Goal: Transaction & Acquisition: Download file/media

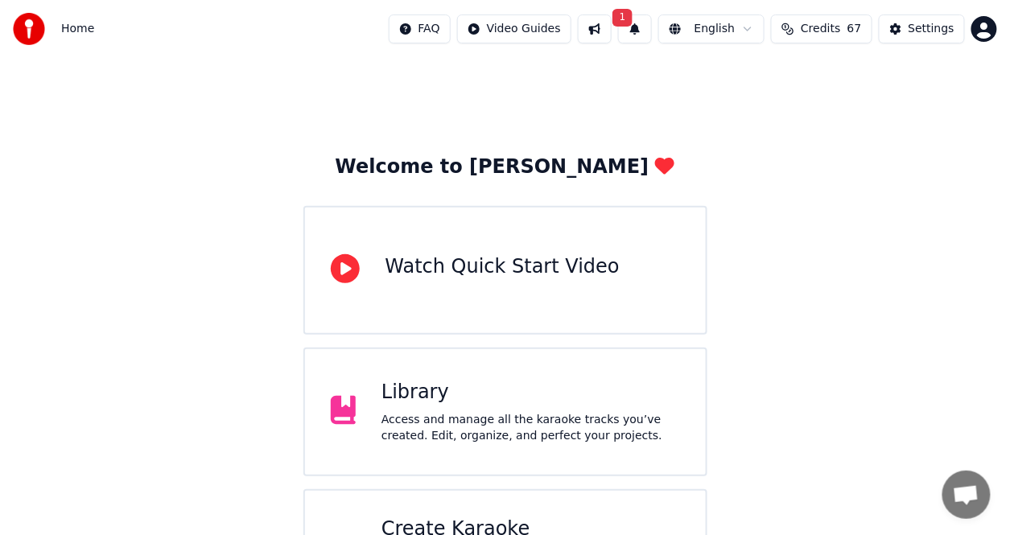
click at [563, 383] on div "Library" at bounding box center [531, 393] width 299 height 26
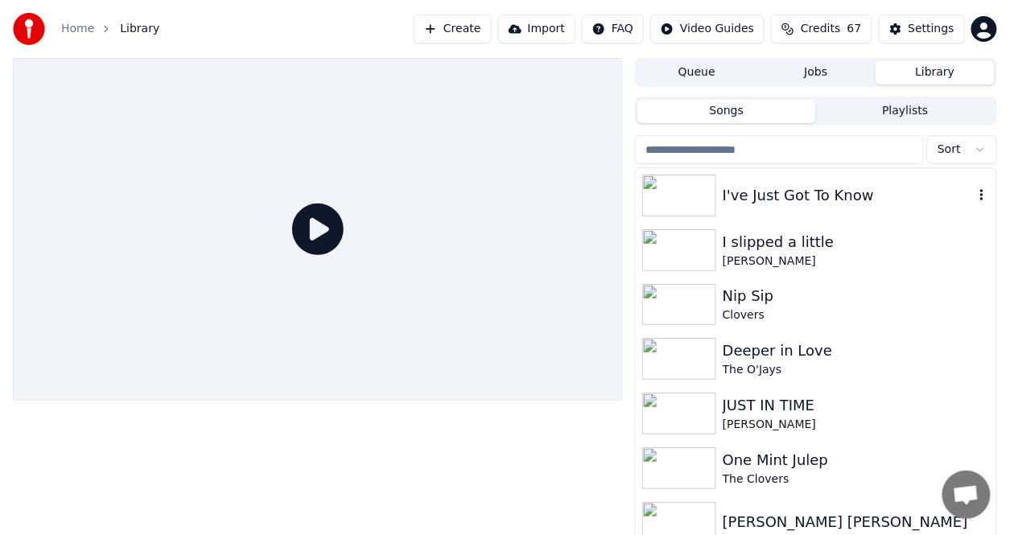
click at [799, 197] on div "I've Just Got To Know" at bounding box center [848, 195] width 251 height 23
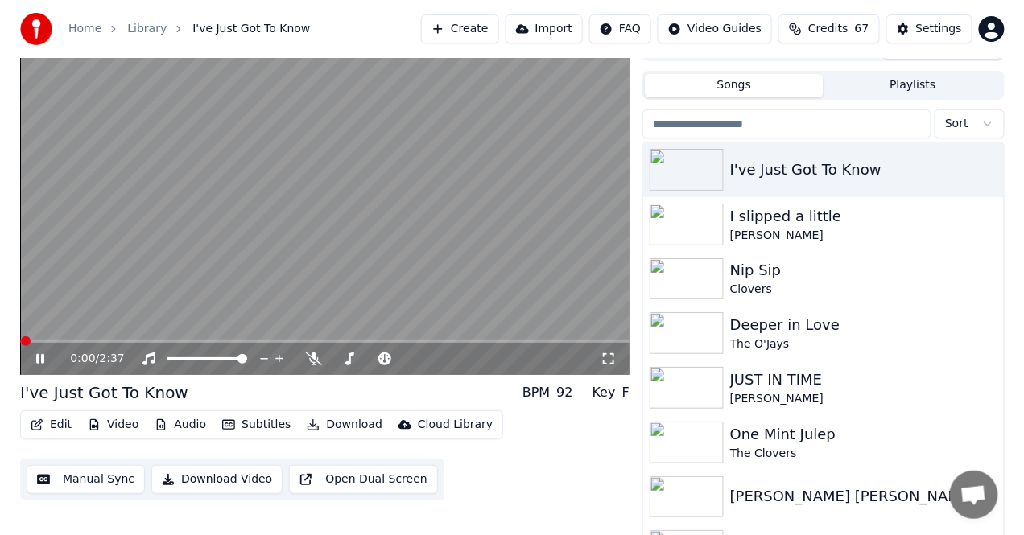
scroll to position [33, 0]
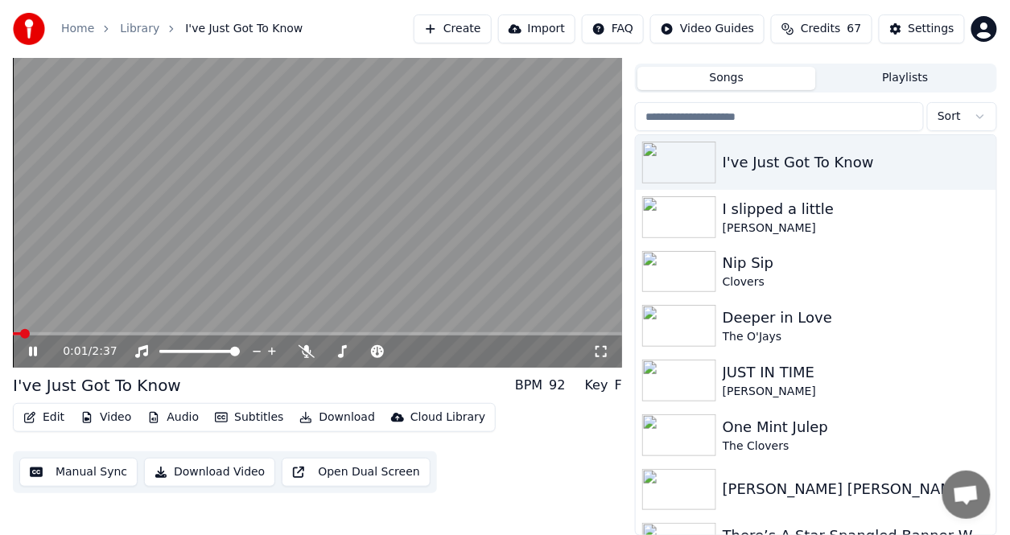
click at [108, 408] on button "Video" at bounding box center [106, 418] width 64 height 23
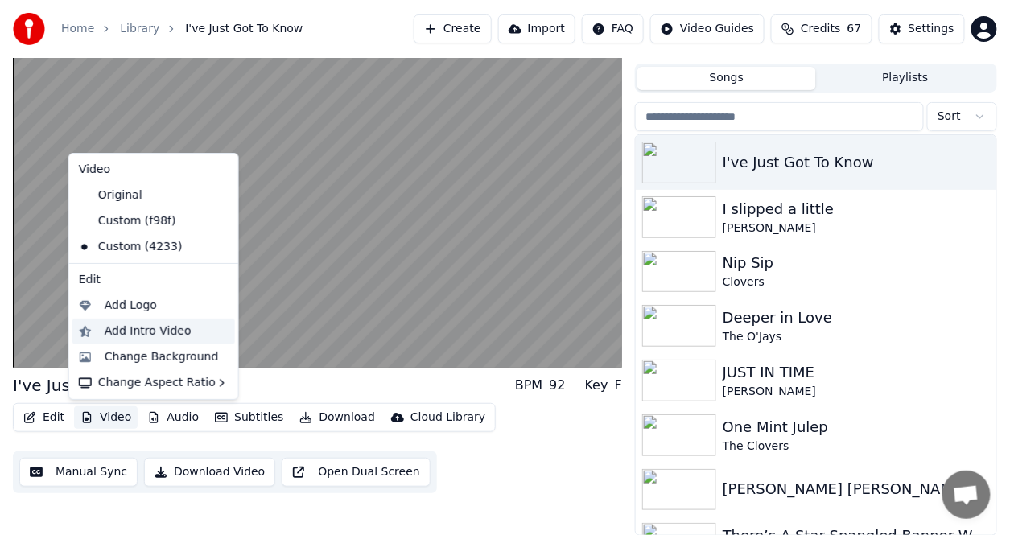
click at [124, 332] on div "Add Intro Video" at bounding box center [148, 332] width 87 height 16
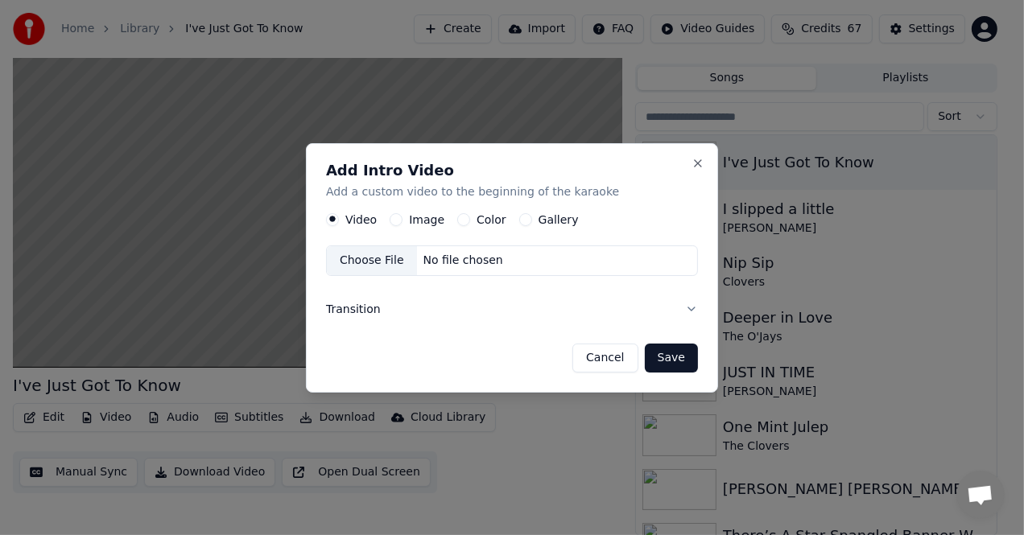
click at [444, 266] on div "No file chosen" at bounding box center [463, 261] width 93 height 16
click at [427, 262] on div "No file chosen" at bounding box center [463, 261] width 93 height 16
click at [503, 262] on div "Choose File No file chosen" at bounding box center [512, 261] width 372 height 31
click at [361, 313] on button "Transition" at bounding box center [512, 309] width 372 height 42
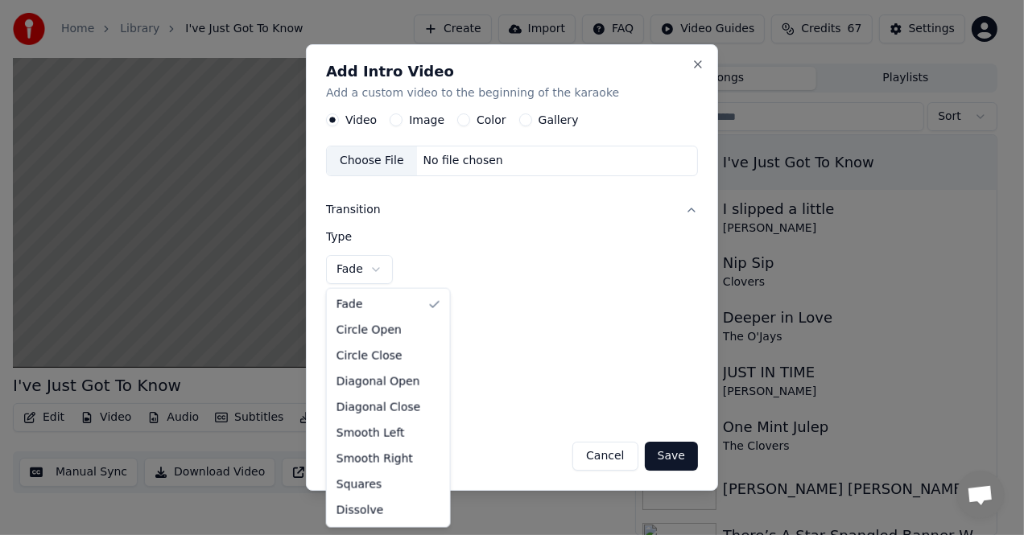
click at [375, 270] on body "**********" at bounding box center [505, 234] width 1010 height 535
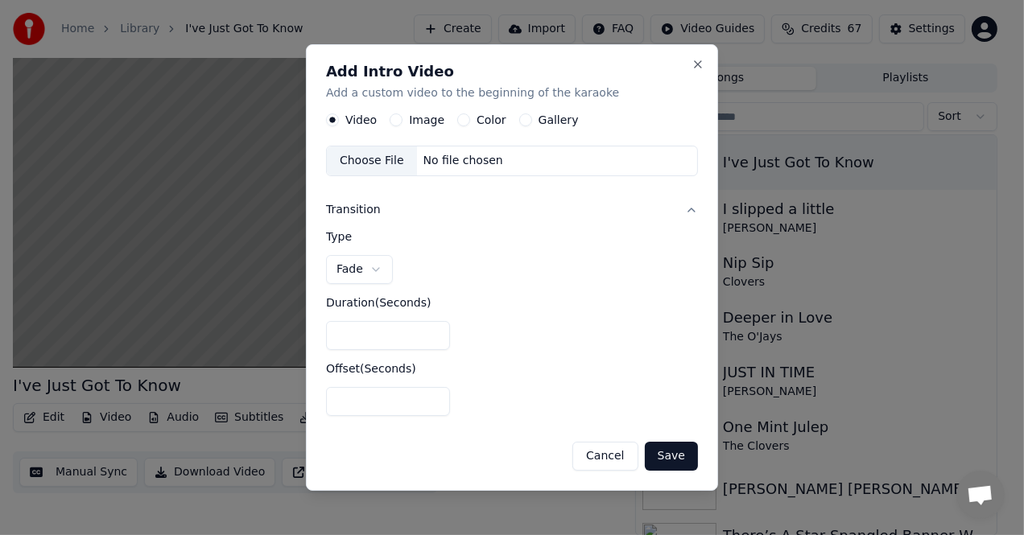
click at [497, 314] on body "**********" at bounding box center [505, 234] width 1010 height 535
click at [558, 121] on label "Gallery" at bounding box center [559, 120] width 40 height 11
click at [532, 121] on button "Gallery" at bounding box center [525, 120] width 13 height 13
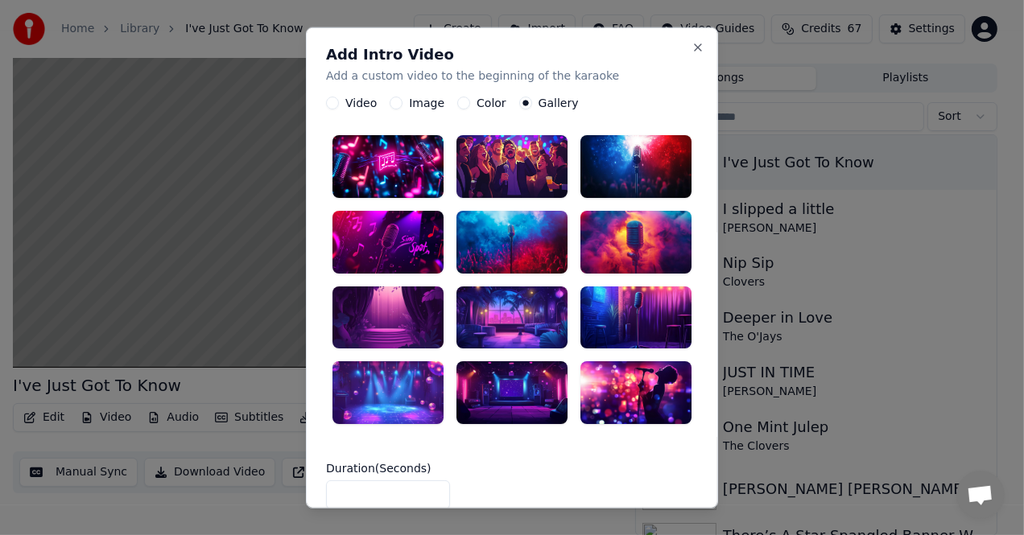
click at [402, 250] on div at bounding box center [387, 242] width 111 height 63
click at [345, 485] on input "*" at bounding box center [388, 495] width 124 height 29
click at [431, 481] on input "*" at bounding box center [388, 495] width 124 height 29
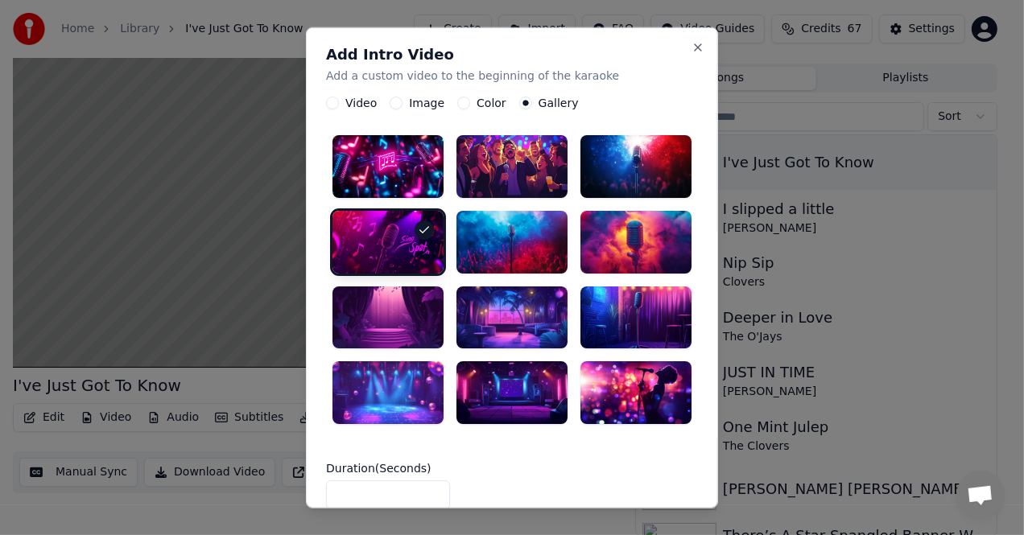
click at [431, 481] on input "*" at bounding box center [388, 495] width 124 height 29
type input "**"
click at [431, 481] on input "**" at bounding box center [388, 495] width 124 height 29
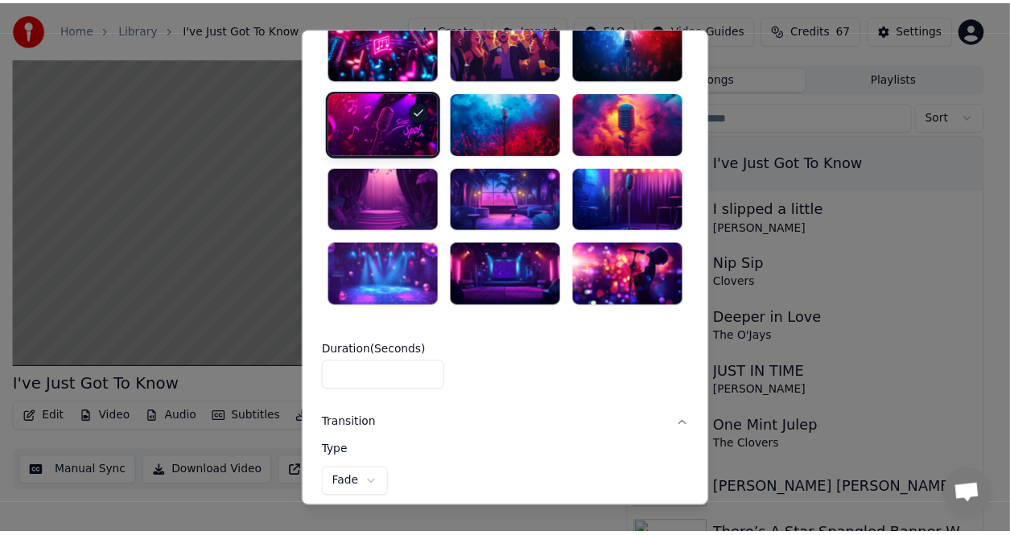
scroll to position [304, 0]
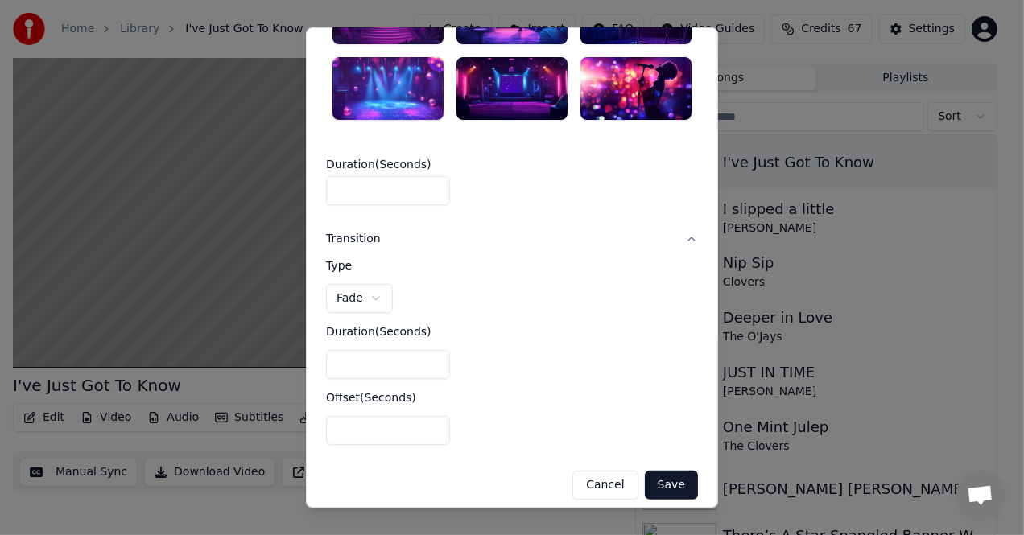
click at [672, 471] on button "Save" at bounding box center [671, 485] width 53 height 29
click at [597, 484] on button "Cancel" at bounding box center [604, 485] width 65 height 29
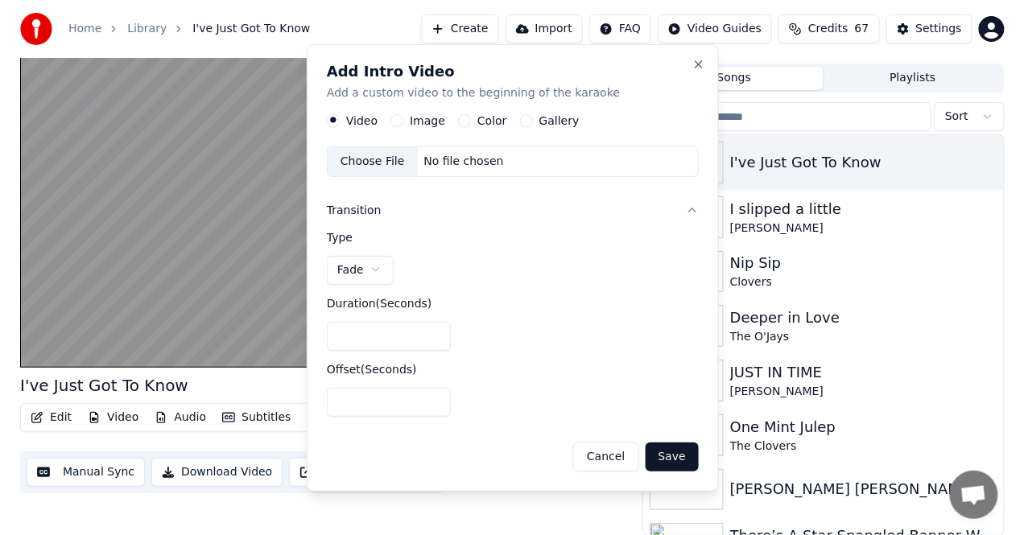
scroll to position [0, 0]
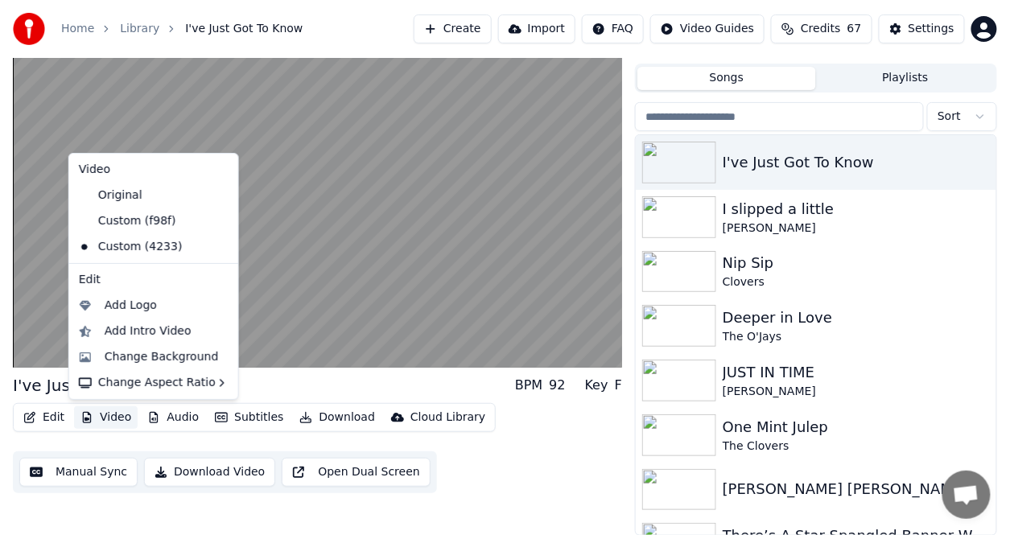
click at [121, 415] on button "Video" at bounding box center [106, 418] width 64 height 23
click at [138, 330] on div "Add Intro Video" at bounding box center [148, 332] width 87 height 16
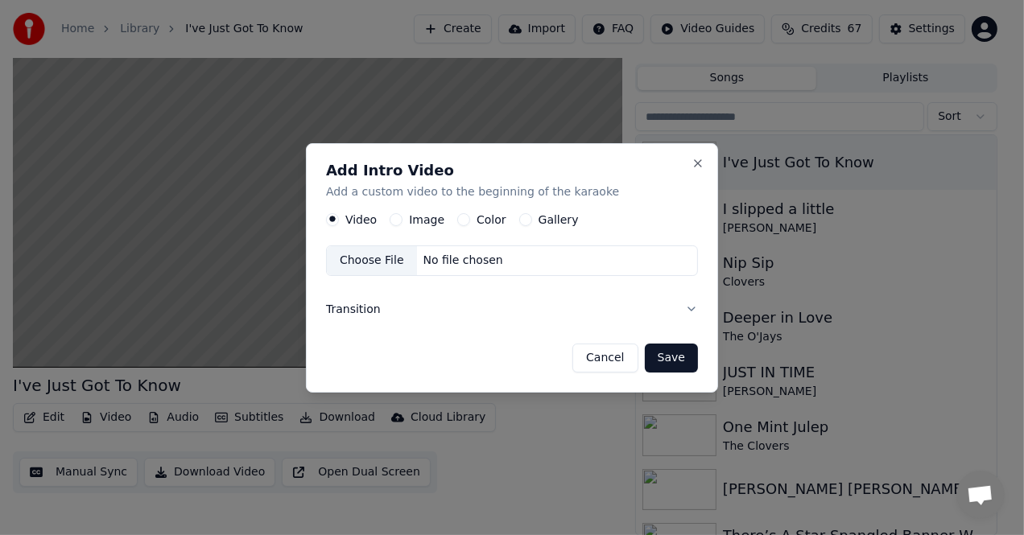
click at [539, 217] on label "Gallery" at bounding box center [559, 219] width 40 height 11
click at [532, 217] on button "Gallery" at bounding box center [525, 219] width 13 height 13
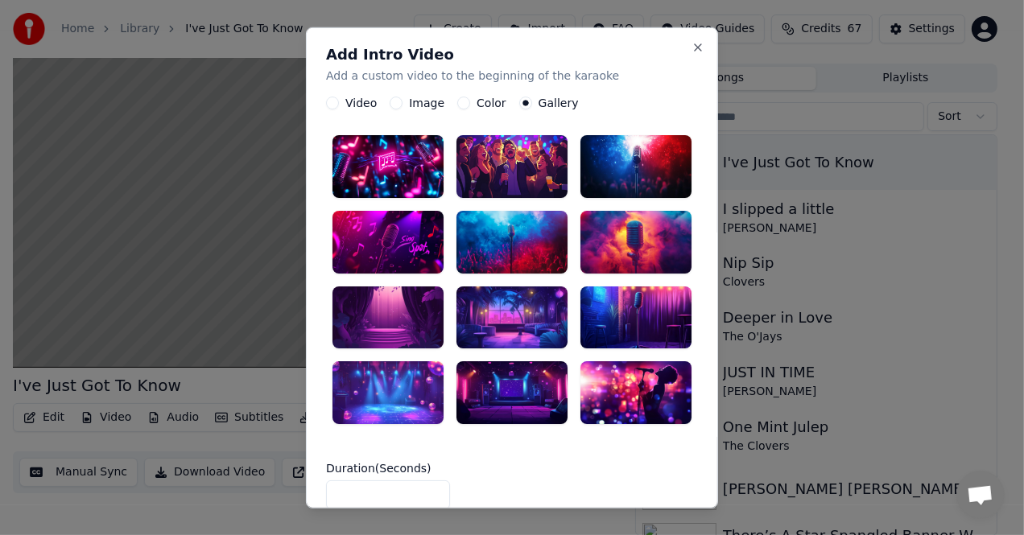
click at [591, 221] on div at bounding box center [635, 242] width 111 height 63
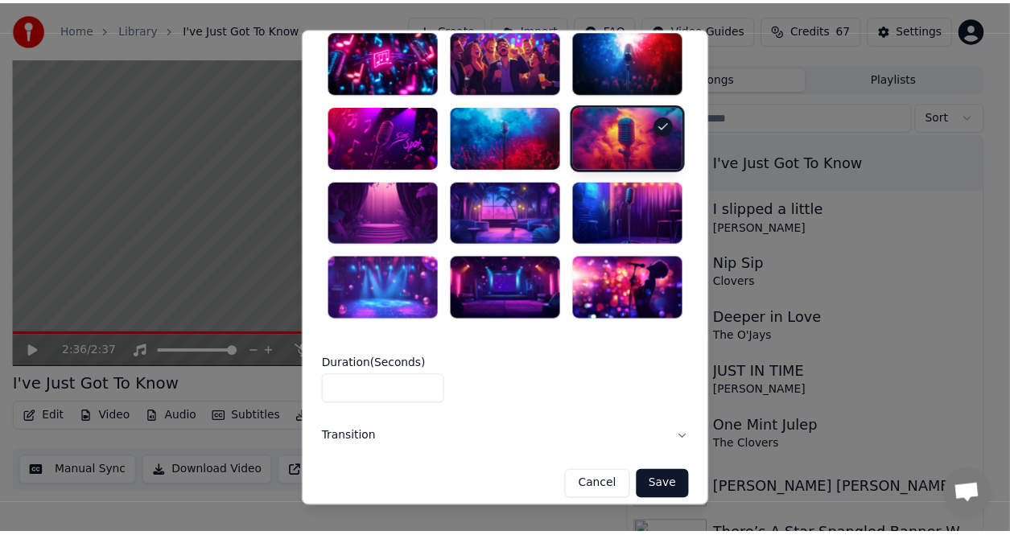
scroll to position [106, 0]
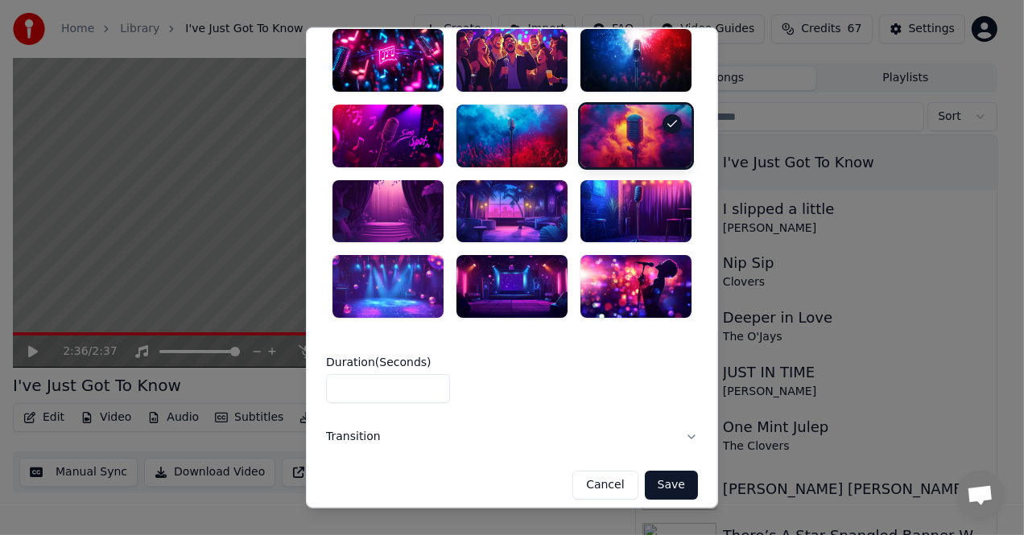
drag, startPoint x: 347, startPoint y: 378, endPoint x: 331, endPoint y: 378, distance: 16.1
click at [331, 378] on input "*" at bounding box center [388, 388] width 124 height 29
click at [428, 375] on input "*" at bounding box center [388, 388] width 124 height 29
type input "*"
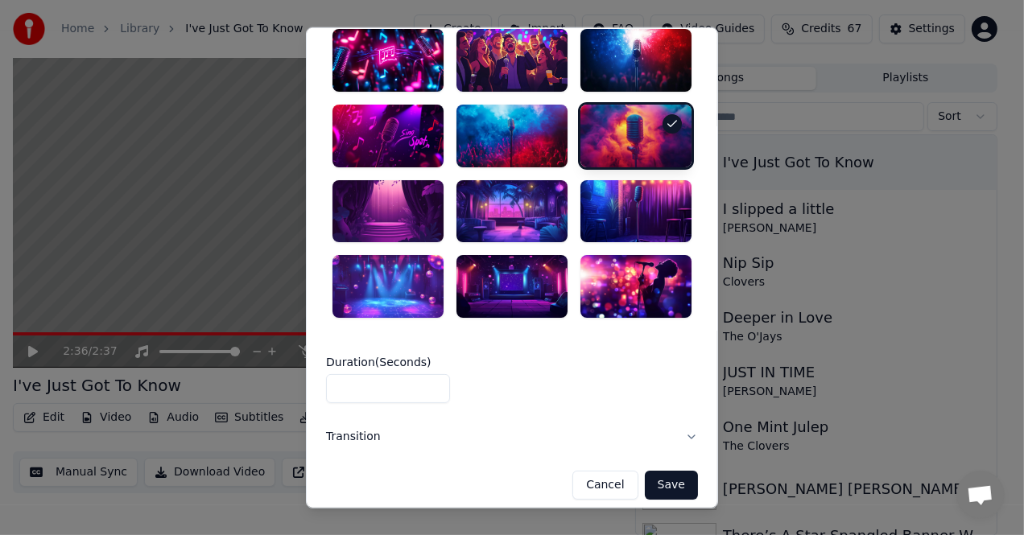
click at [428, 375] on input "*" at bounding box center [388, 388] width 124 height 29
click at [650, 475] on button "Save" at bounding box center [671, 485] width 53 height 29
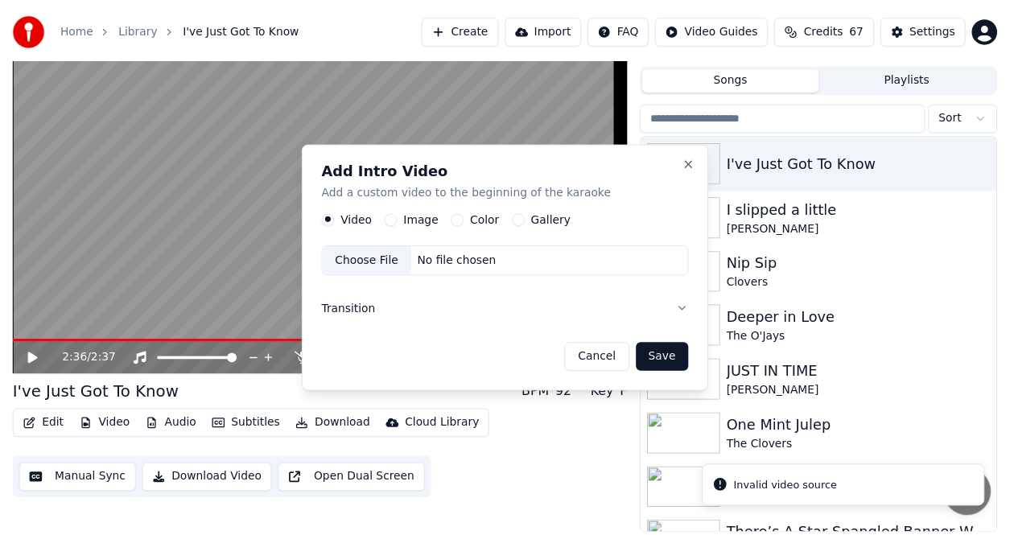
scroll to position [0, 0]
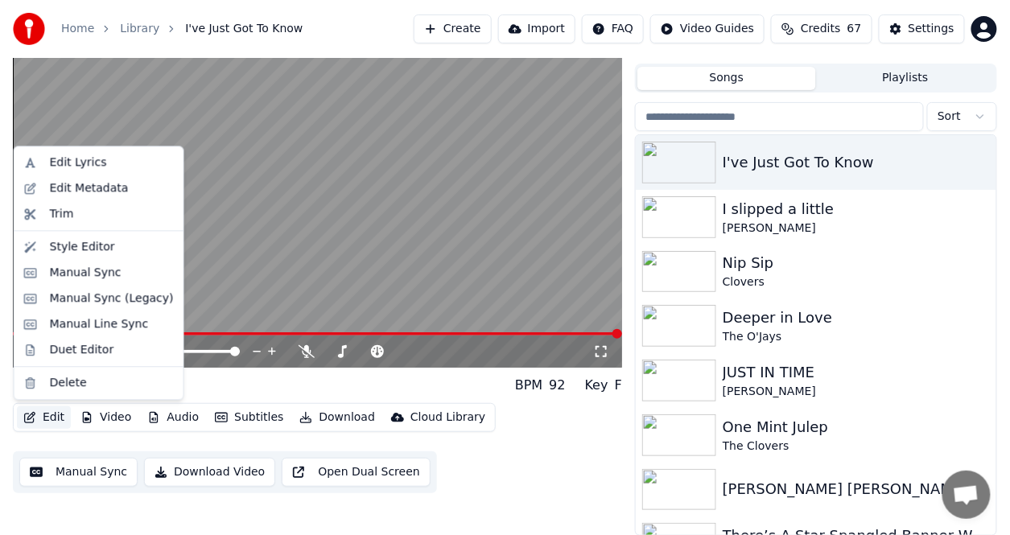
click at [55, 416] on button "Edit" at bounding box center [44, 418] width 54 height 23
click at [105, 242] on div "Style Editor" at bounding box center [82, 247] width 65 height 16
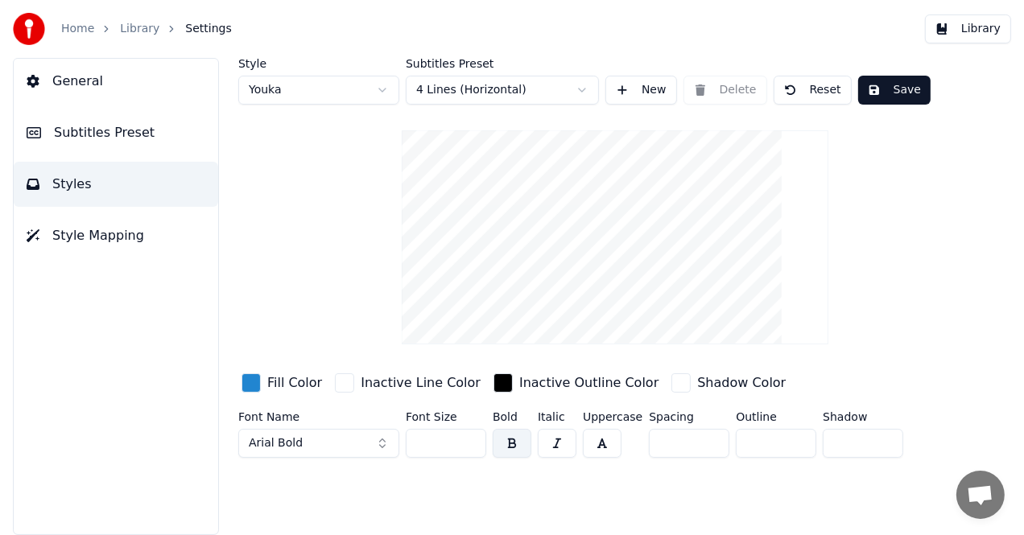
click at [158, 231] on button "Style Mapping" at bounding box center [116, 235] width 204 height 45
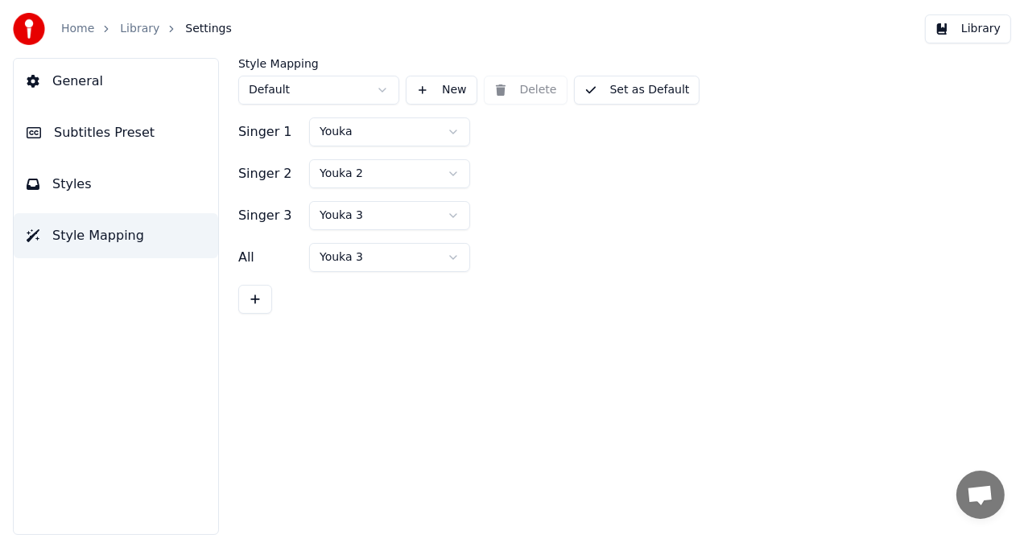
click at [144, 189] on button "Styles" at bounding box center [116, 184] width 204 height 45
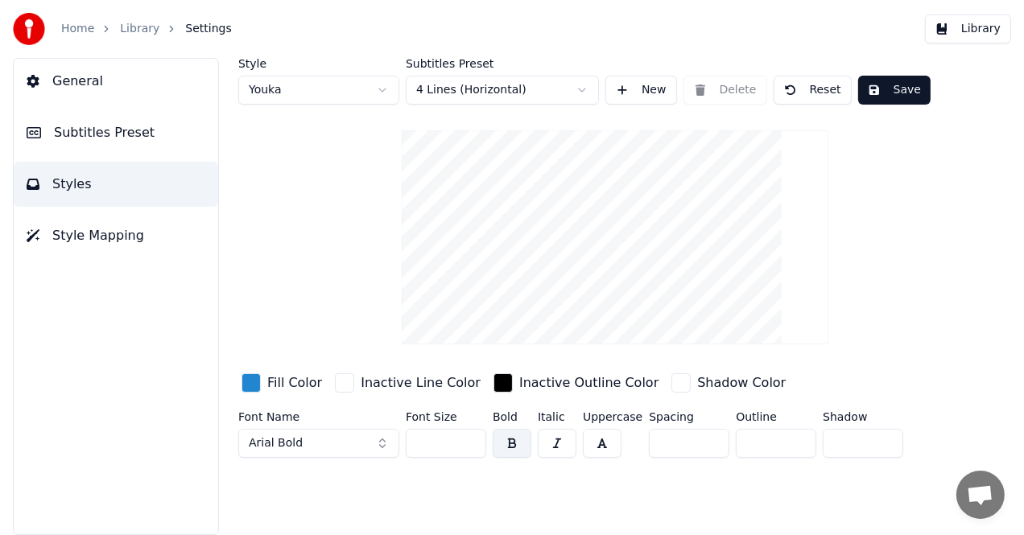
click at [124, 129] on span "Subtitles Preset" at bounding box center [104, 132] width 101 height 19
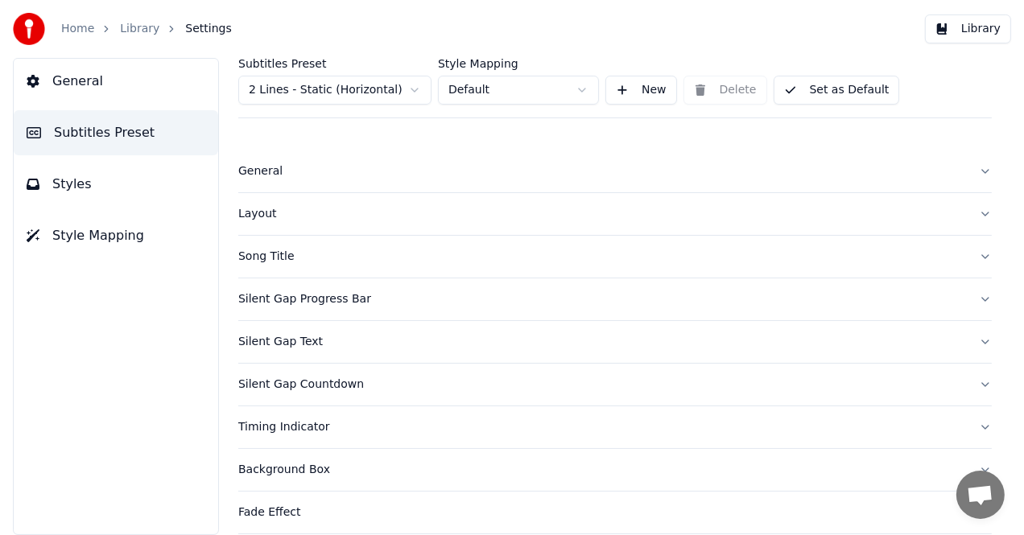
click at [127, 93] on button "General" at bounding box center [116, 81] width 204 height 45
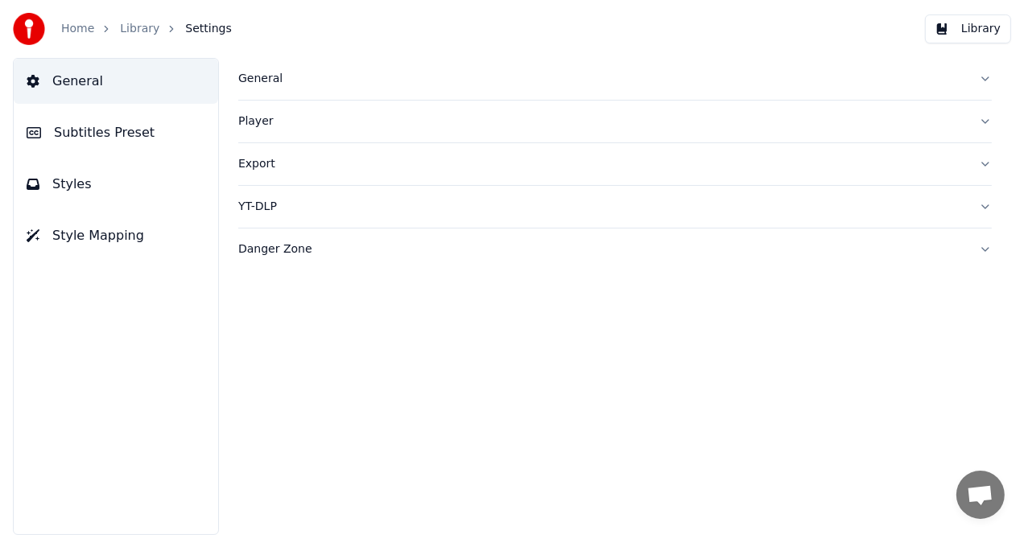
click at [81, 22] on link "Home" at bounding box center [77, 29] width 33 height 16
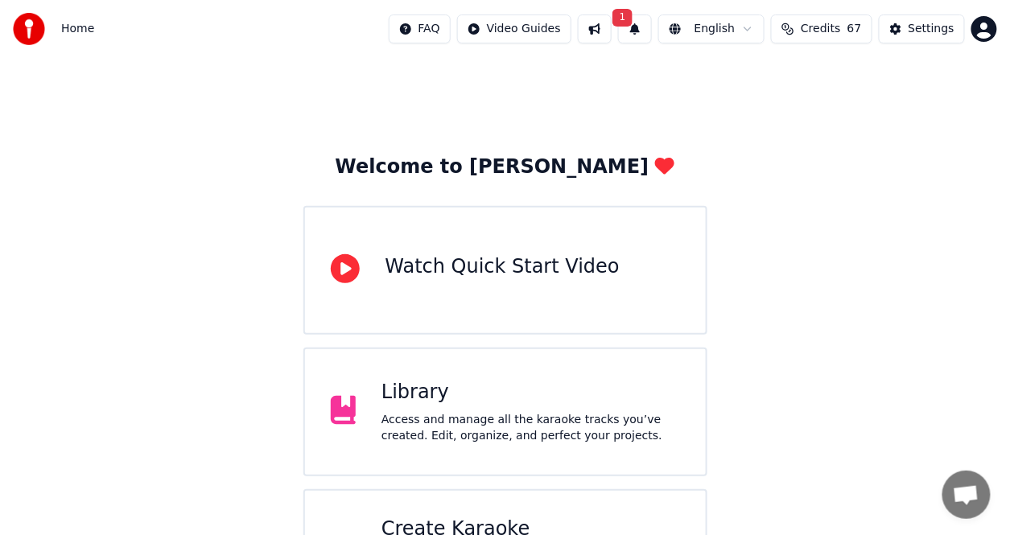
scroll to position [81, 0]
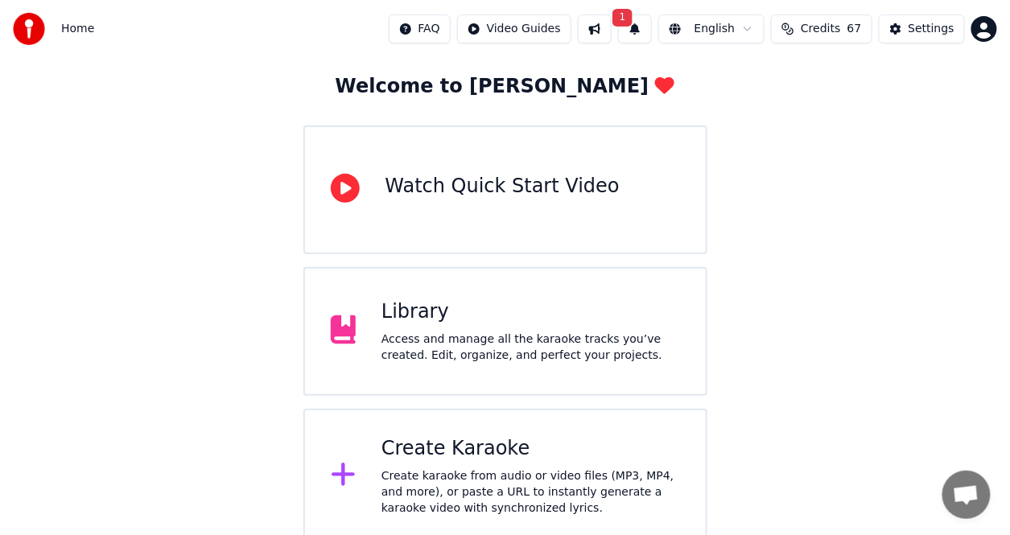
click at [516, 361] on div "Access and manage all the karaoke tracks you’ve created. Edit, organize, and pe…" at bounding box center [531, 348] width 299 height 32
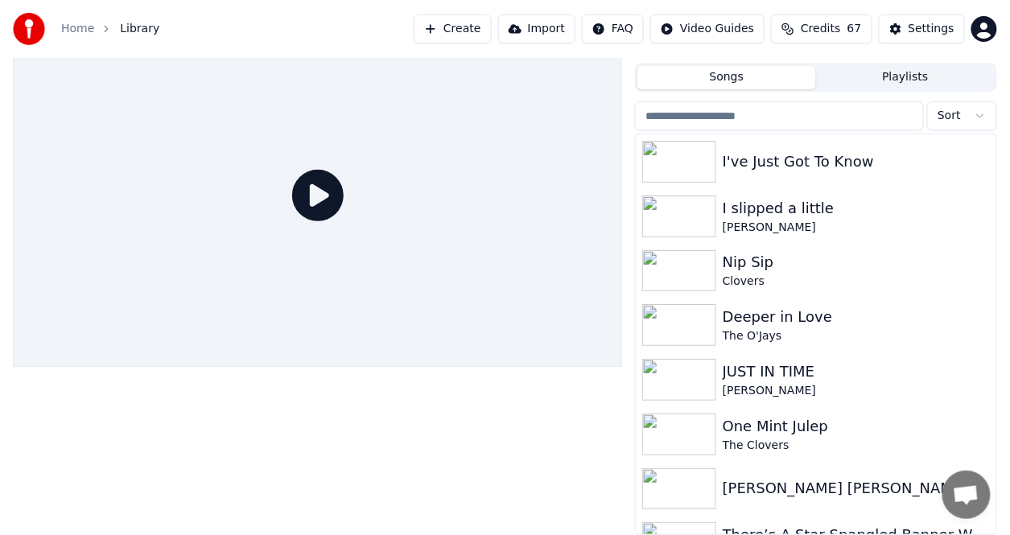
scroll to position [33, 0]
click at [773, 169] on div "I've Just Got To Know" at bounding box center [848, 162] width 251 height 23
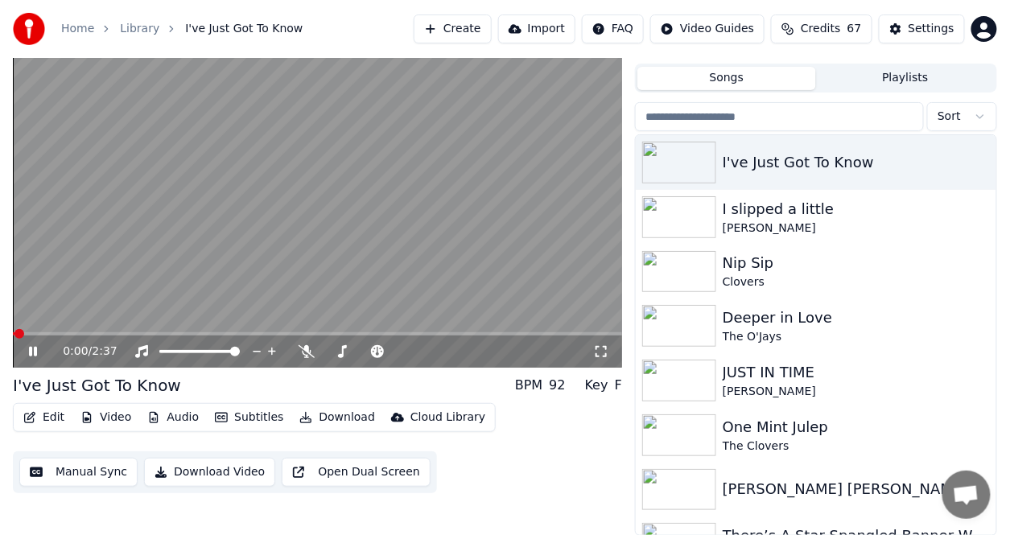
click at [57, 411] on button "Edit" at bounding box center [44, 418] width 54 height 23
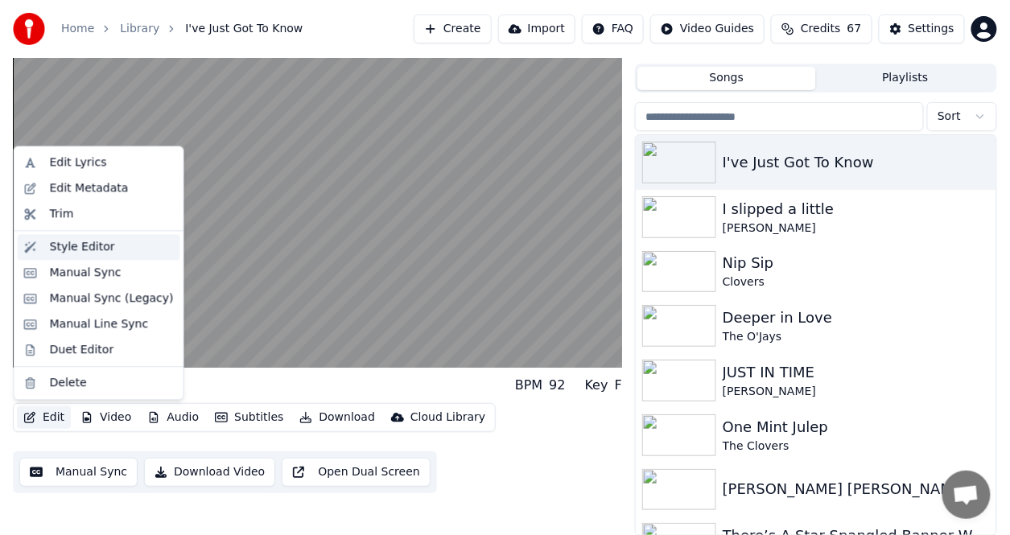
click at [81, 251] on div "Style Editor" at bounding box center [82, 247] width 65 height 16
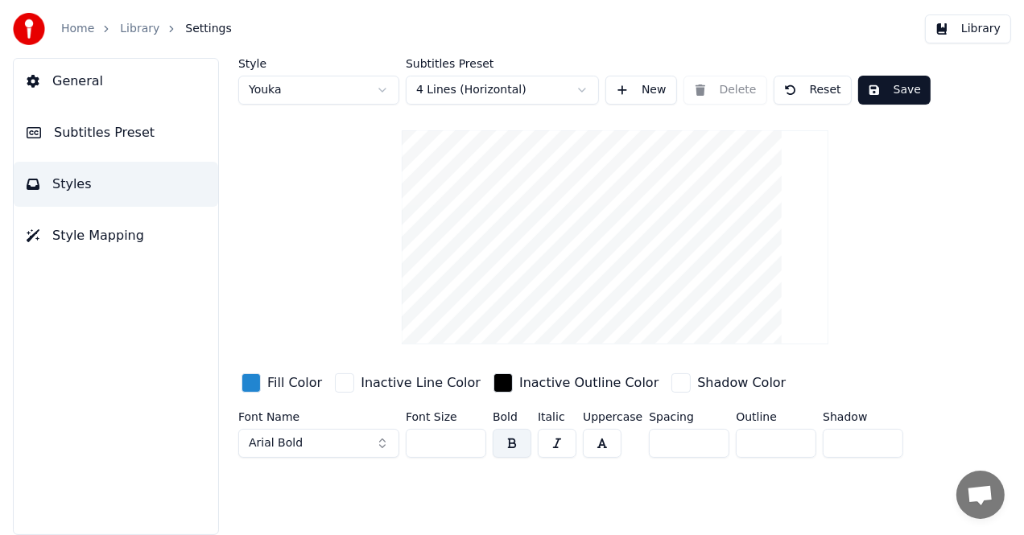
click at [86, 31] on link "Home" at bounding box center [77, 29] width 33 height 16
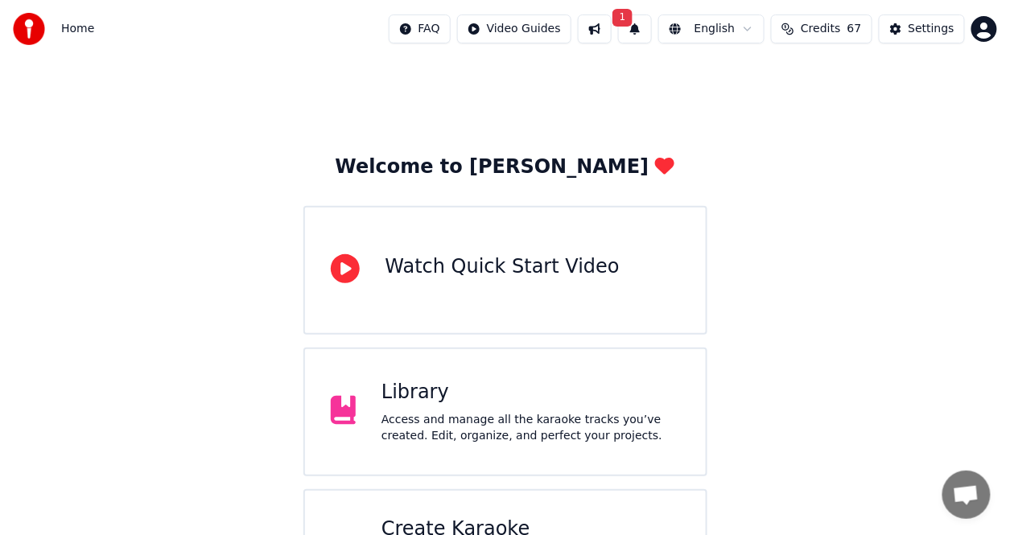
click at [397, 403] on div "Library" at bounding box center [531, 393] width 299 height 26
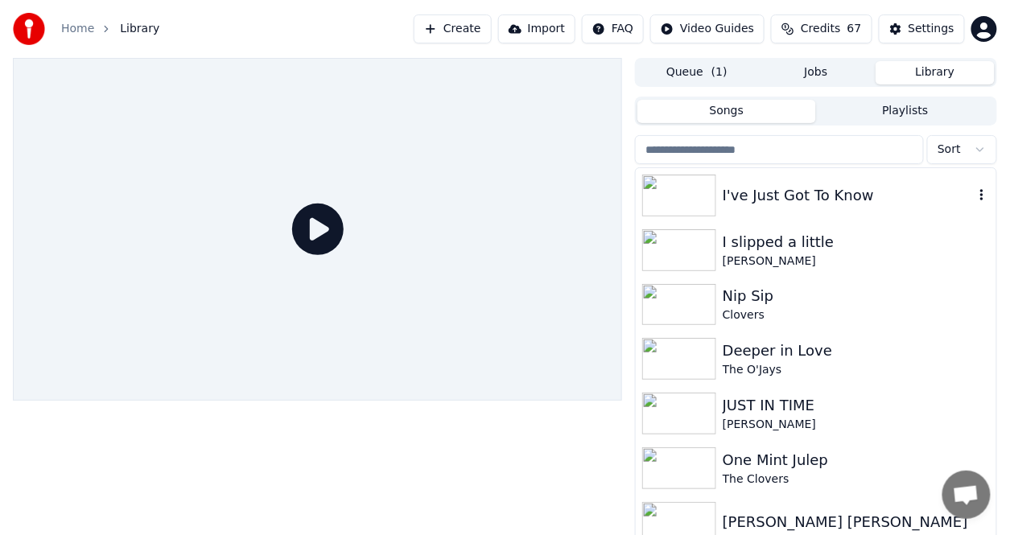
click at [708, 184] on img at bounding box center [679, 196] width 74 height 42
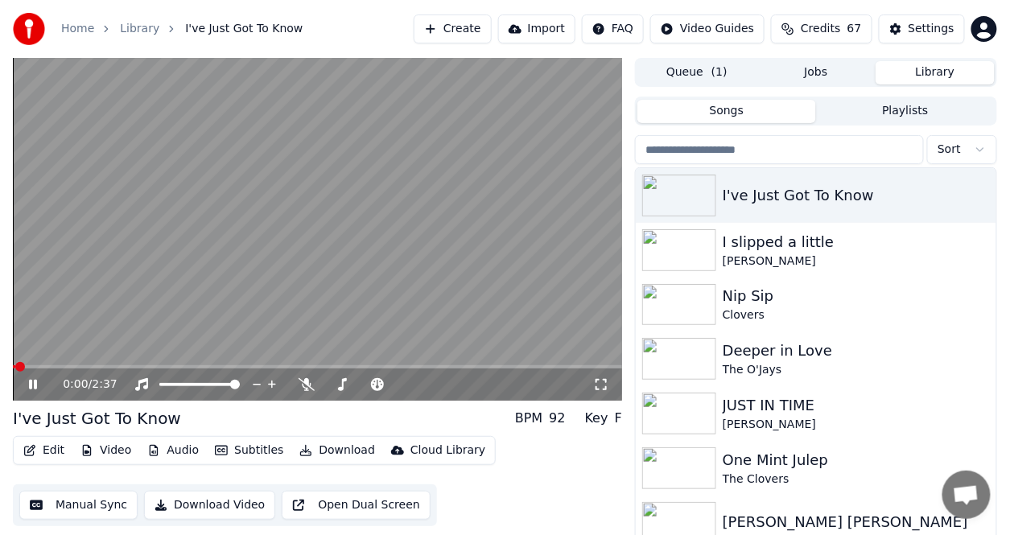
click at [60, 450] on button "Edit" at bounding box center [44, 451] width 54 height 23
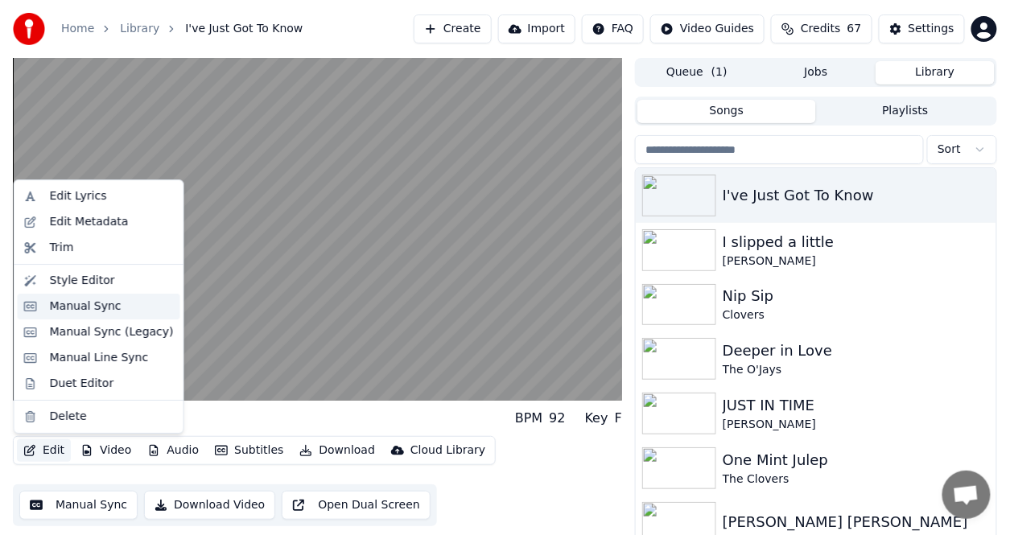
click at [72, 309] on div "Manual Sync" at bounding box center [86, 307] width 72 height 16
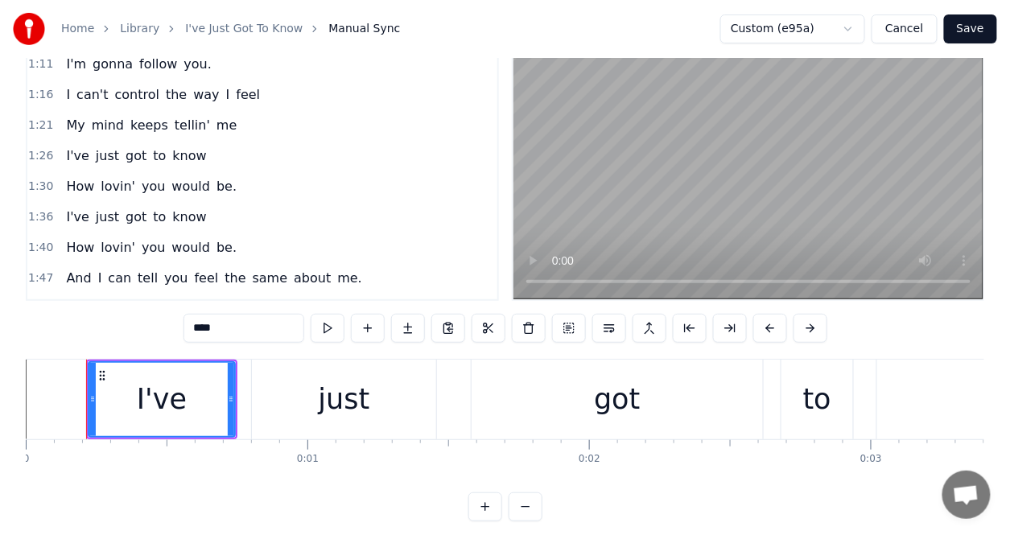
scroll to position [76, 0]
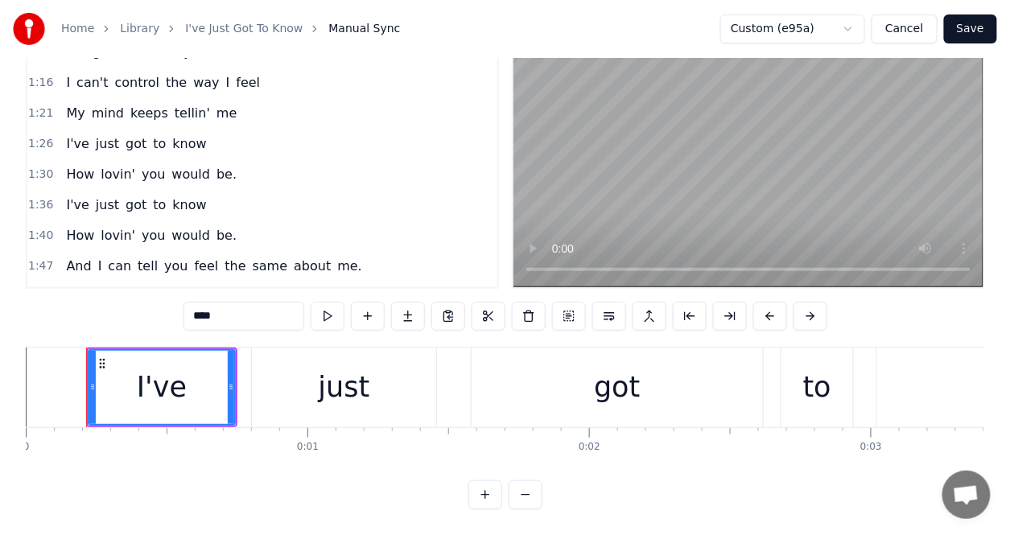
click at [89, 381] on icon at bounding box center [92, 387] width 6 height 13
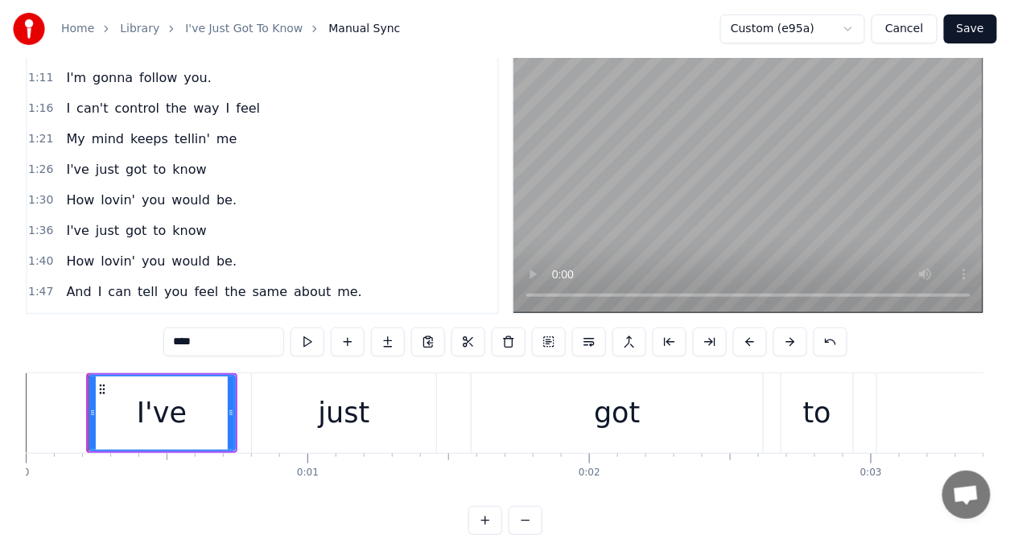
scroll to position [3, 0]
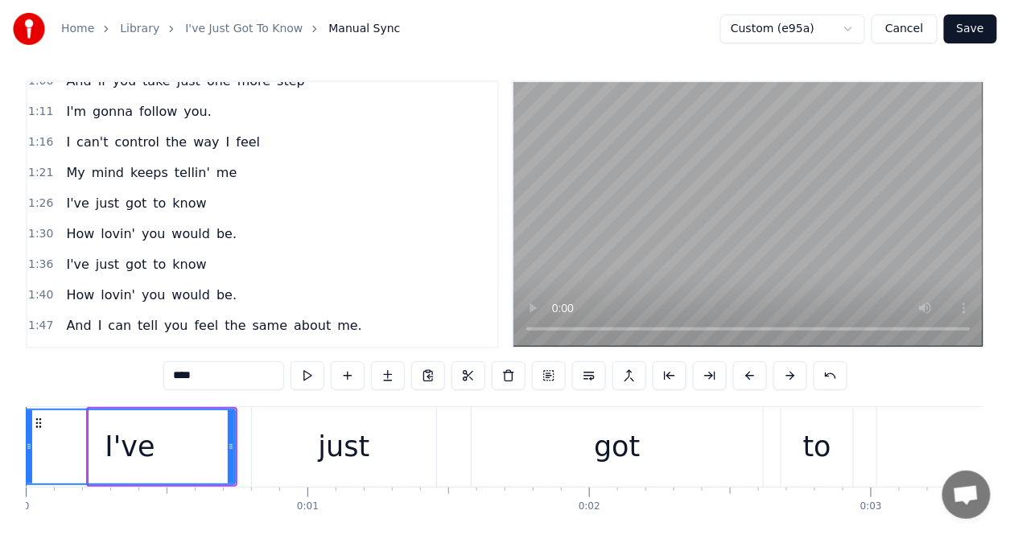
drag, startPoint x: 89, startPoint y: 375, endPoint x: 26, endPoint y: 380, distance: 63.8
click at [26, 380] on div "0:00 I've 0:00 just got to know 0:06 How lovin' you would be. 0:12 I've noticed…" at bounding box center [505, 325] width 959 height 489
click at [337, 206] on div "1:26 I've just got to know" at bounding box center [262, 203] width 470 height 31
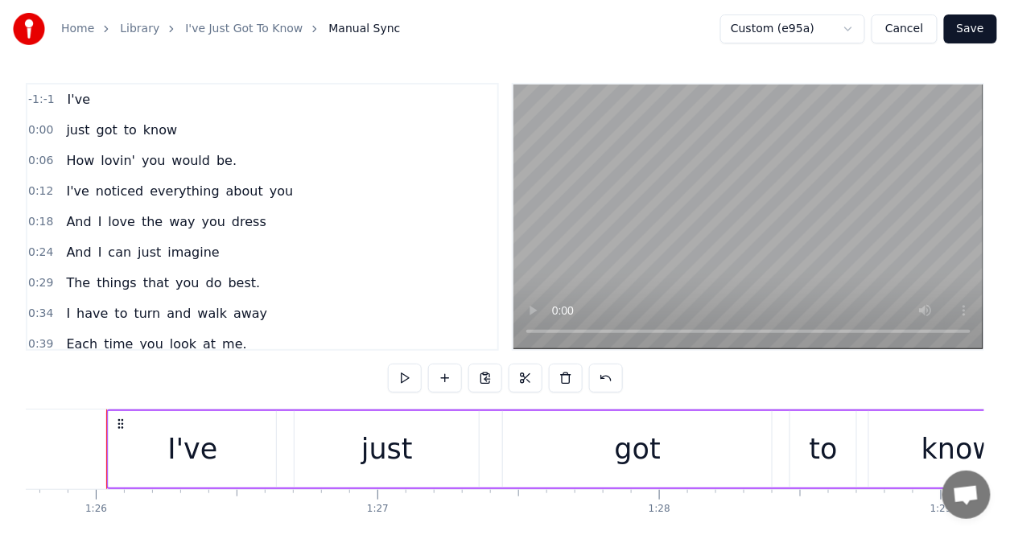
scroll to position [0, 0]
click at [406, 378] on button at bounding box center [405, 379] width 34 height 29
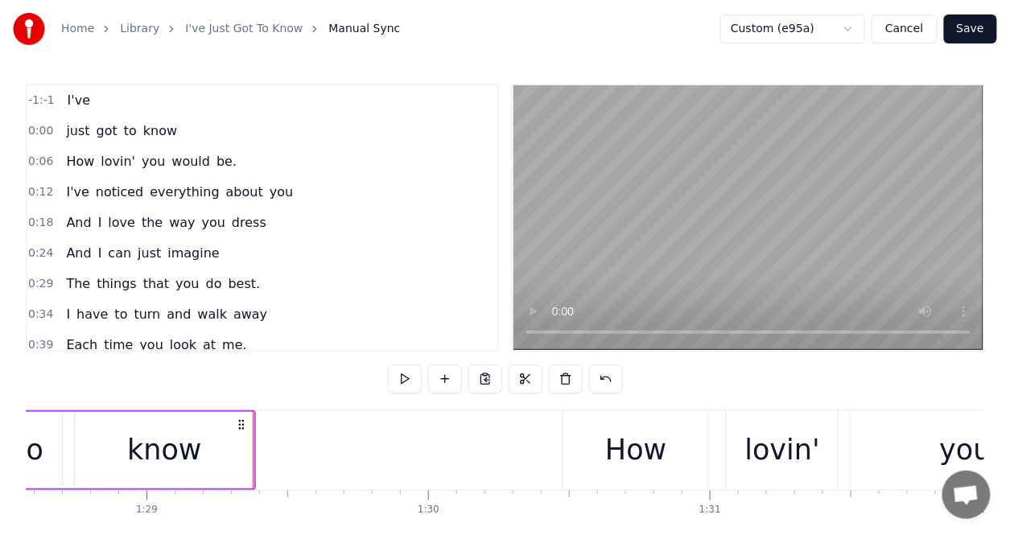
scroll to position [0, 24974]
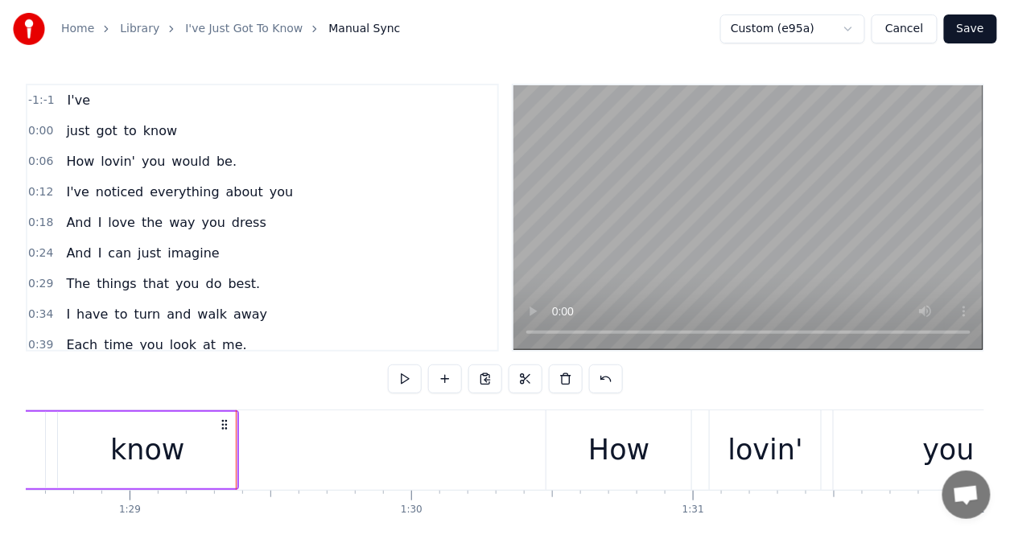
click at [340, 217] on div "0:18 And I love the way you dress" at bounding box center [262, 223] width 470 height 31
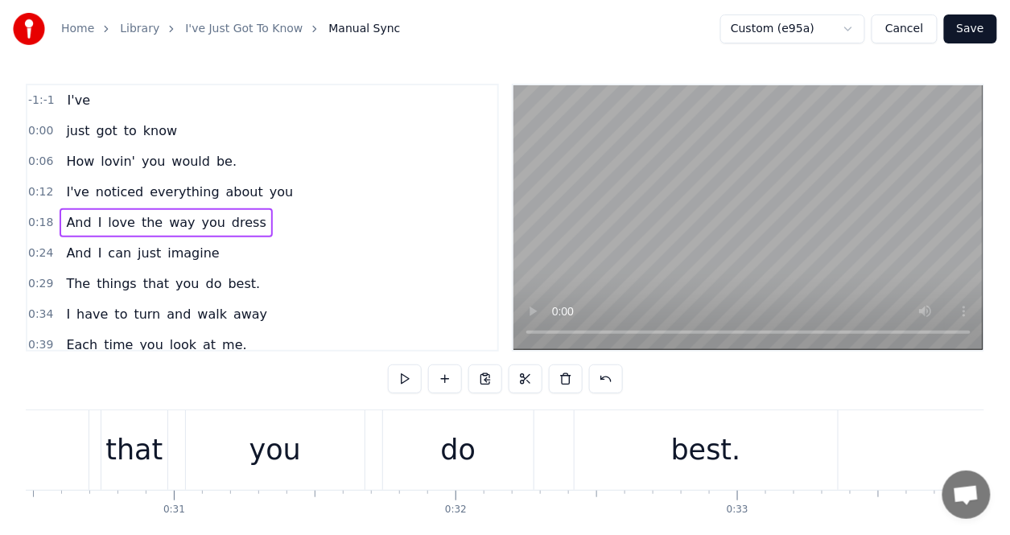
scroll to position [0, 5041]
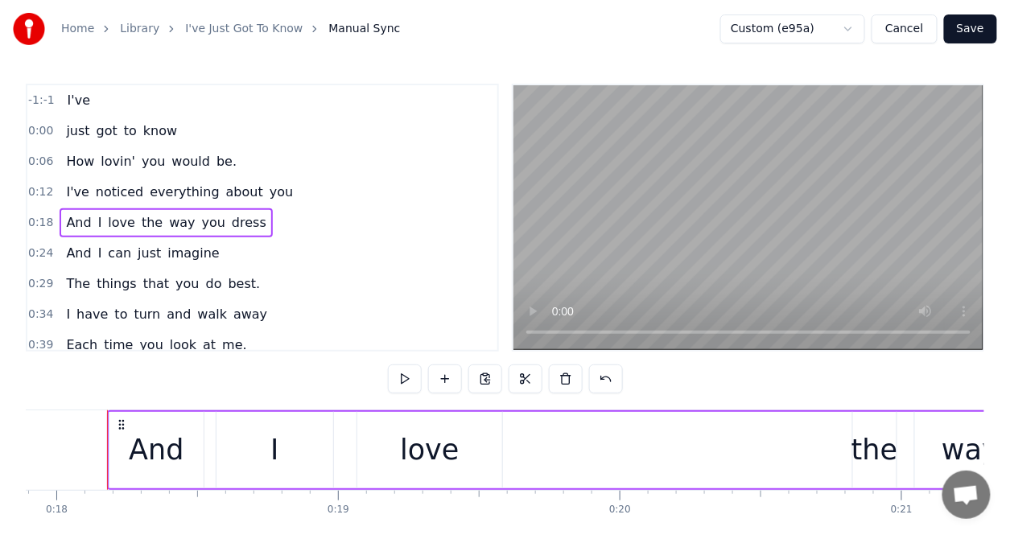
click at [967, 26] on button "Save" at bounding box center [970, 28] width 53 height 29
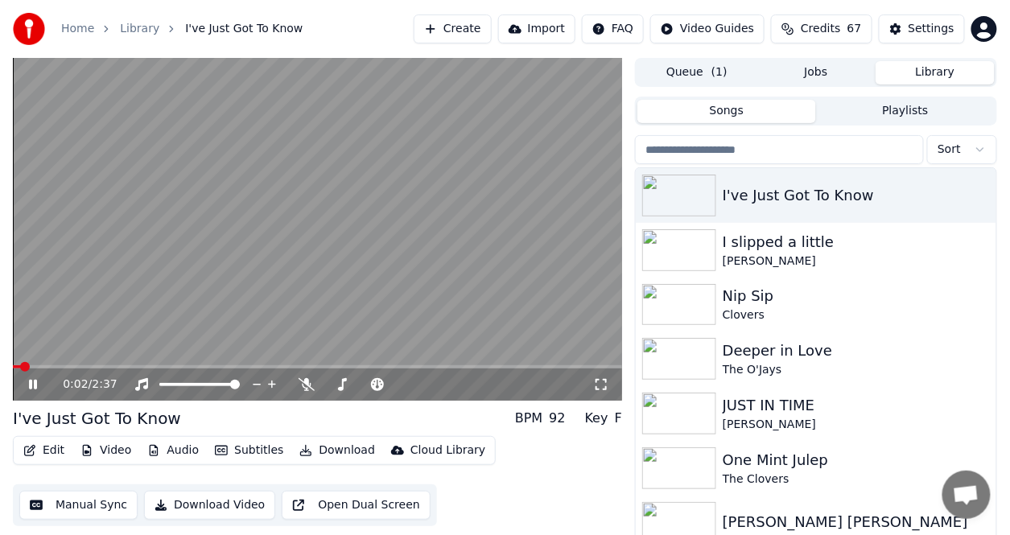
click at [20, 372] on span at bounding box center [25, 367] width 10 height 10
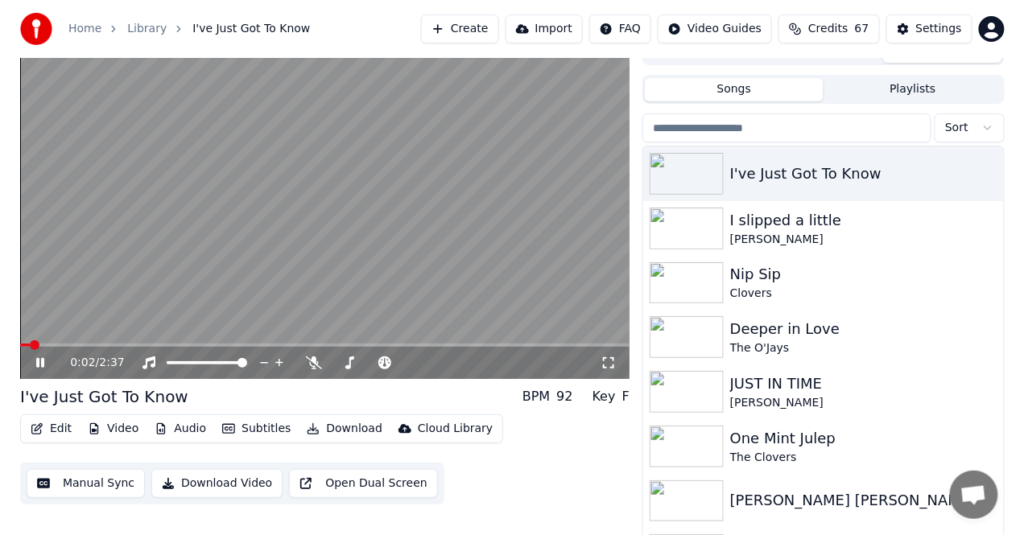
scroll to position [33, 0]
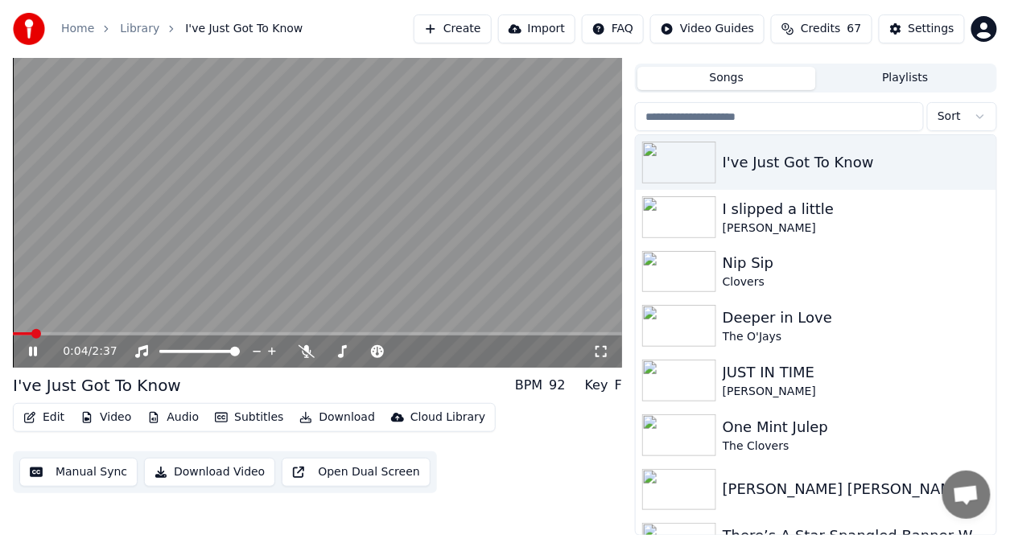
click at [125, 419] on button "Video" at bounding box center [106, 418] width 64 height 23
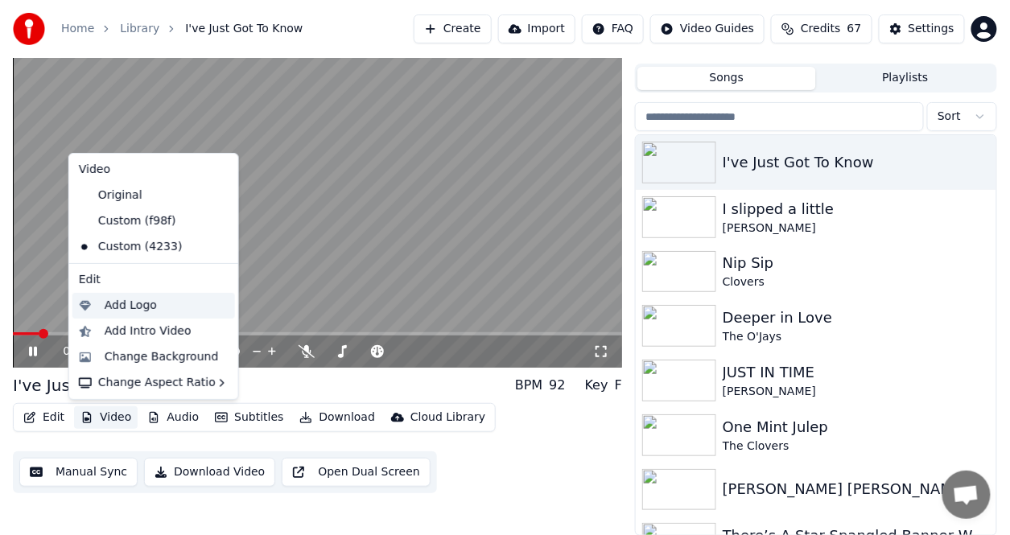
click at [150, 308] on div "Add Logo" at bounding box center [131, 306] width 52 height 16
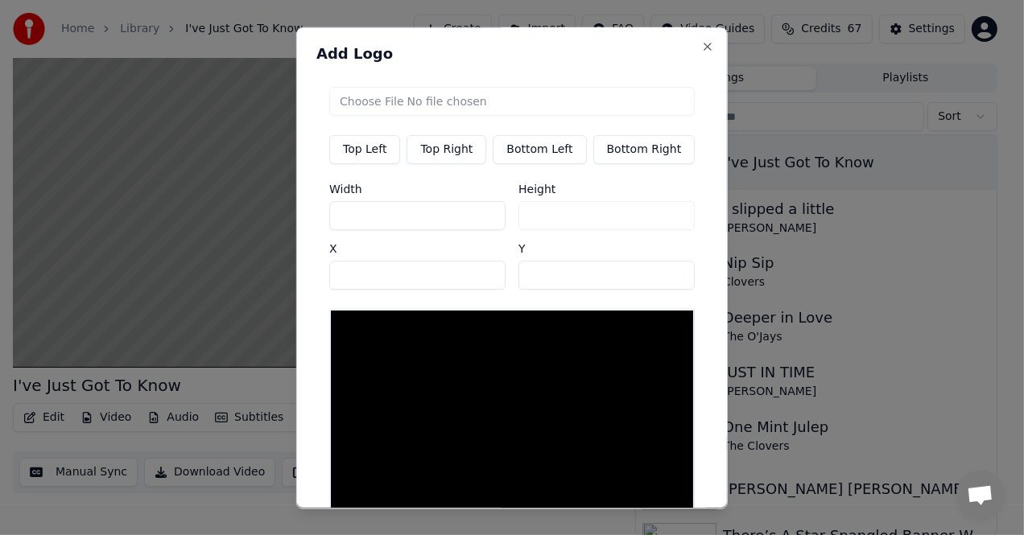
scroll to position [0, 0]
click at [701, 50] on button "Close" at bounding box center [707, 46] width 13 height 13
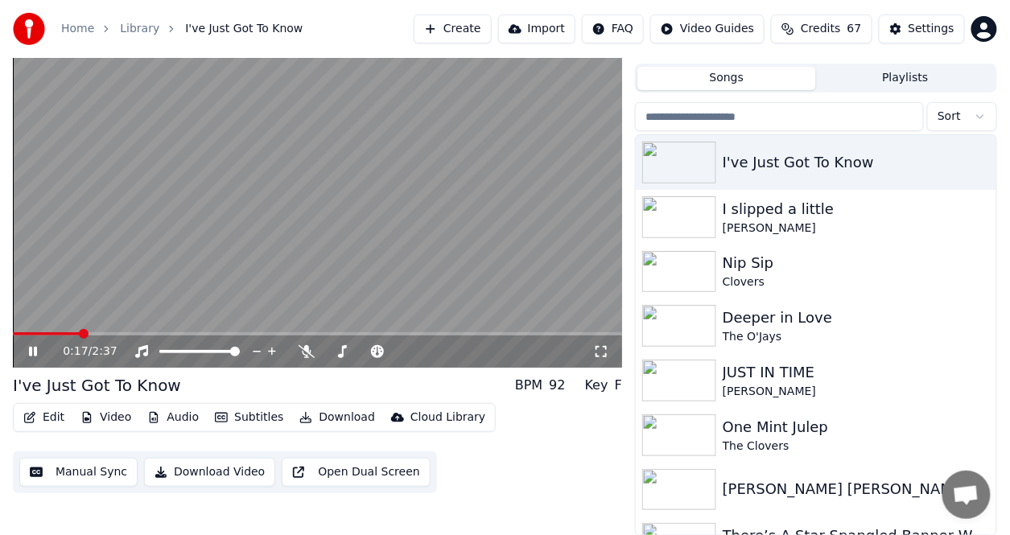
click at [106, 415] on button "Video" at bounding box center [106, 418] width 64 height 23
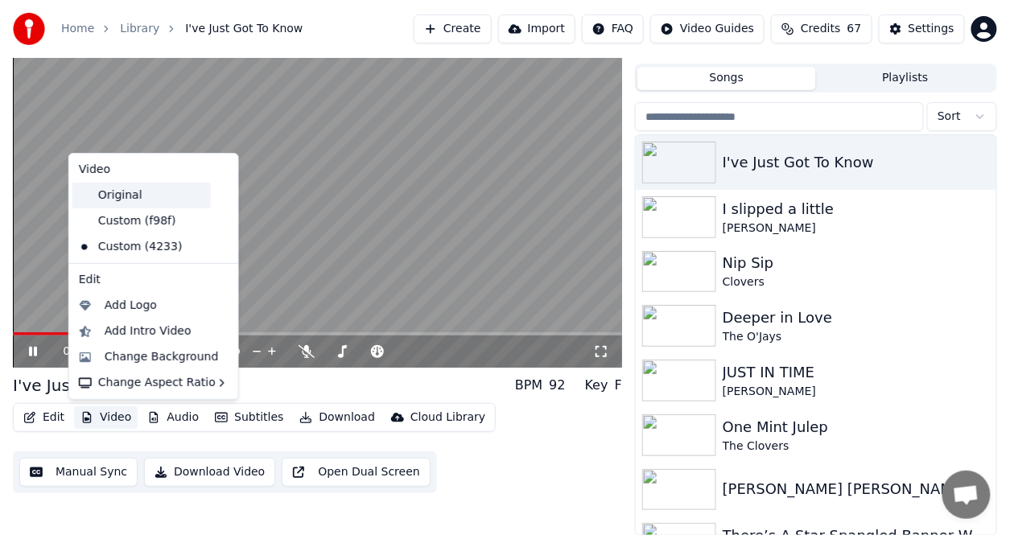
click at [130, 195] on div "Original" at bounding box center [141, 196] width 138 height 26
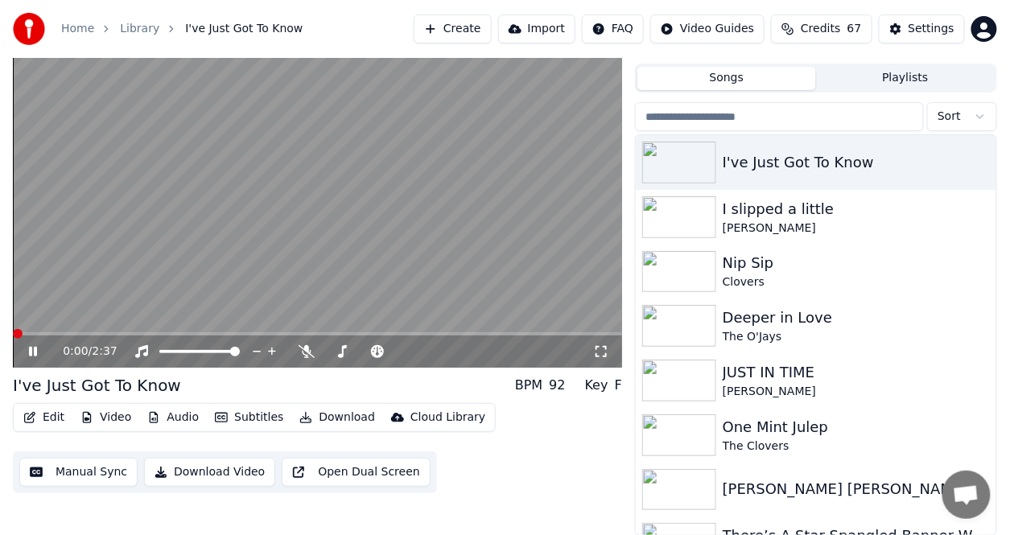
click at [13, 339] on span at bounding box center [18, 334] width 10 height 10
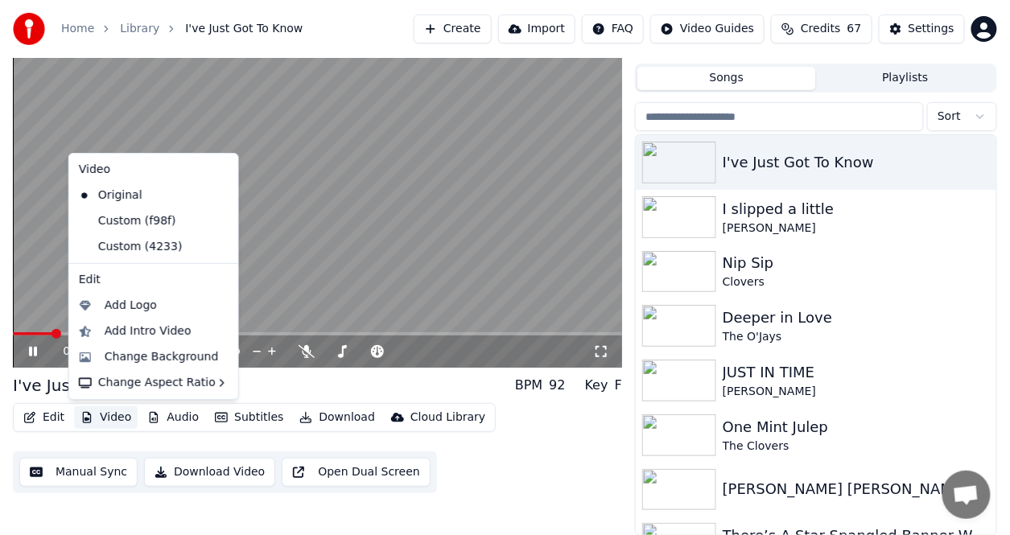
click at [115, 415] on button "Video" at bounding box center [106, 418] width 64 height 23
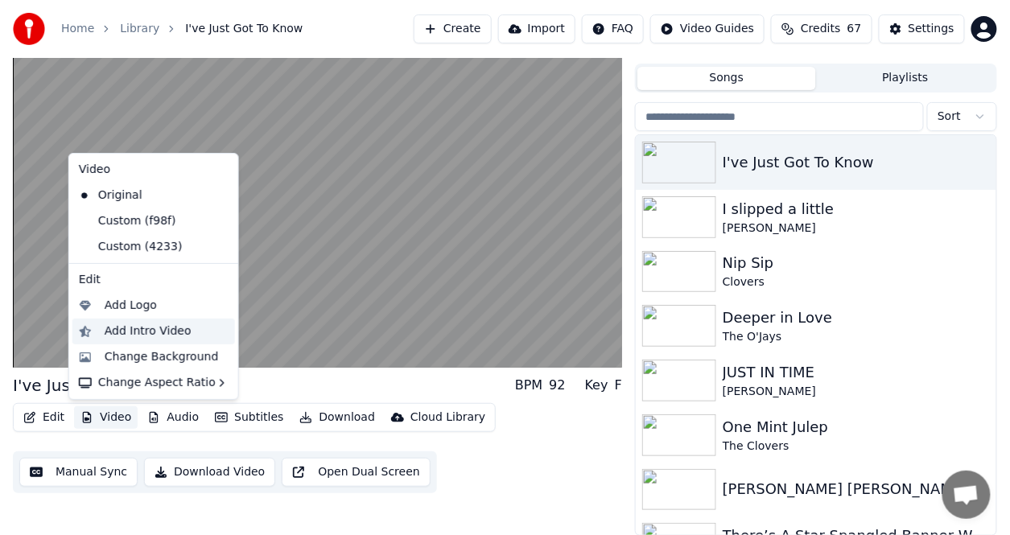
click at [158, 334] on div "Add Intro Video" at bounding box center [148, 332] width 87 height 16
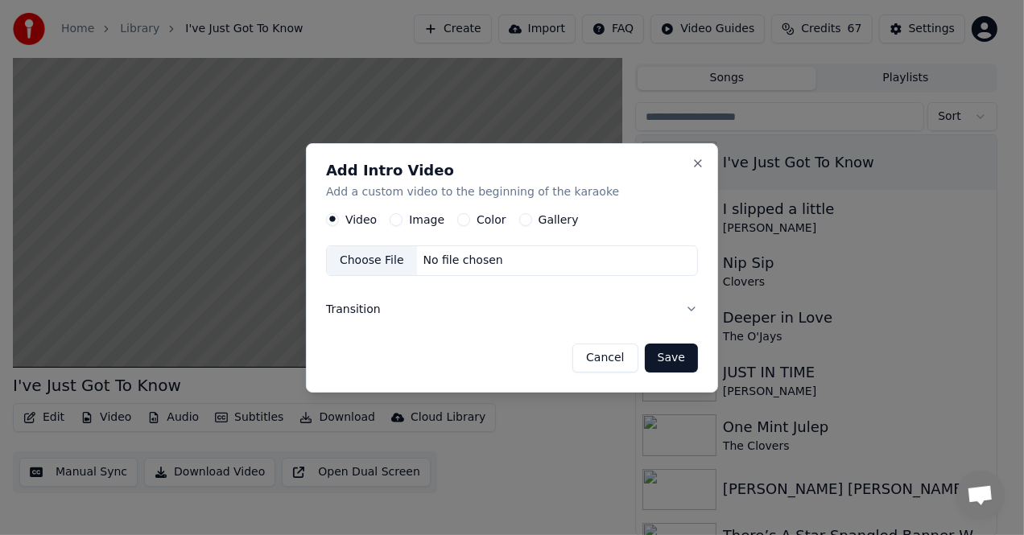
click at [427, 219] on label "Image" at bounding box center [426, 219] width 35 height 11
click at [403, 219] on button "Image" at bounding box center [396, 219] width 13 height 13
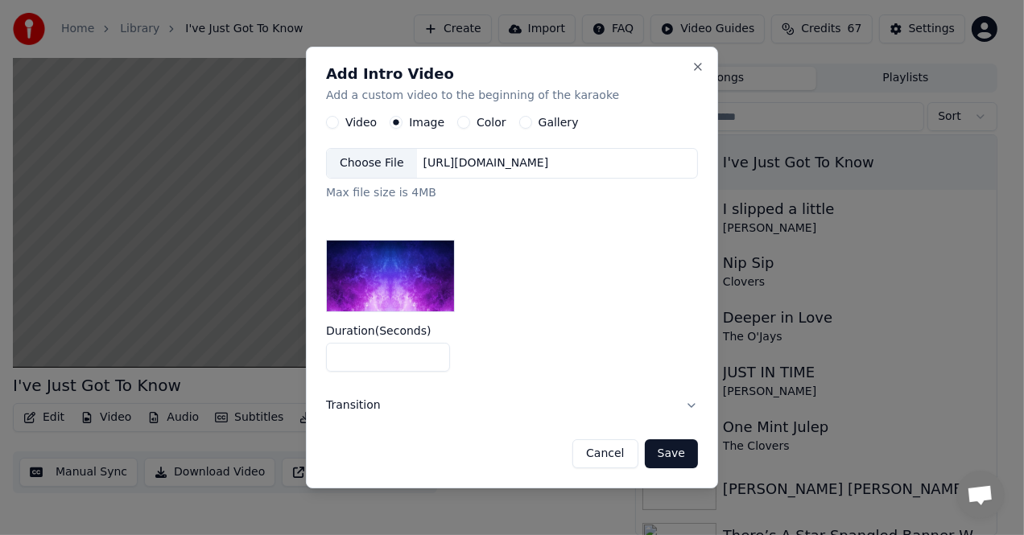
click at [402, 266] on img at bounding box center [390, 276] width 129 height 72
click at [663, 456] on button "Save" at bounding box center [671, 454] width 53 height 29
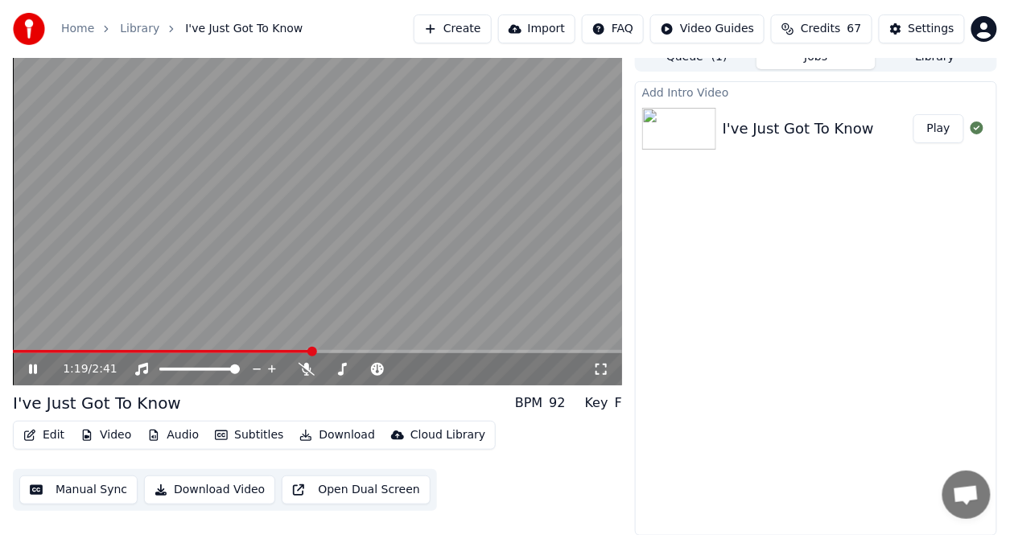
click at [937, 118] on button "Play" at bounding box center [939, 128] width 51 height 29
click at [14, 353] on span at bounding box center [15, 351] width 4 height 3
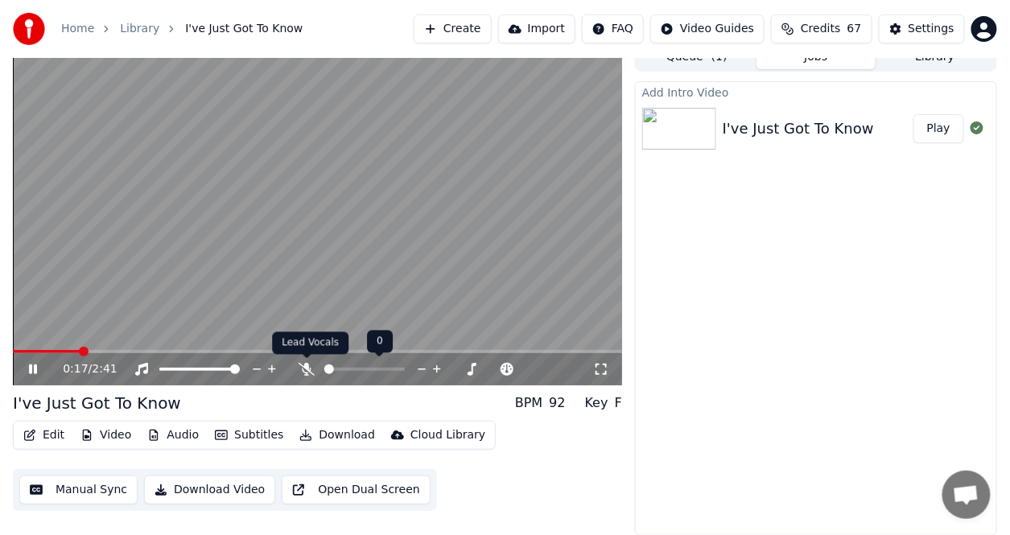
click at [303, 364] on icon at bounding box center [307, 369] width 16 height 13
click at [13, 350] on span at bounding box center [18, 352] width 10 height 10
click at [13, 349] on span at bounding box center [18, 352] width 10 height 10
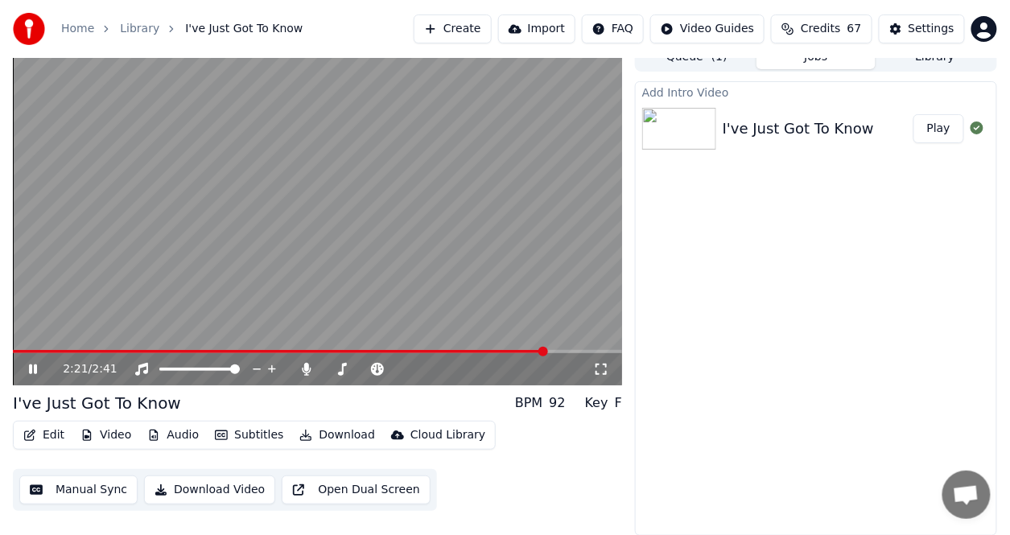
click at [99, 432] on button "Video" at bounding box center [106, 435] width 64 height 23
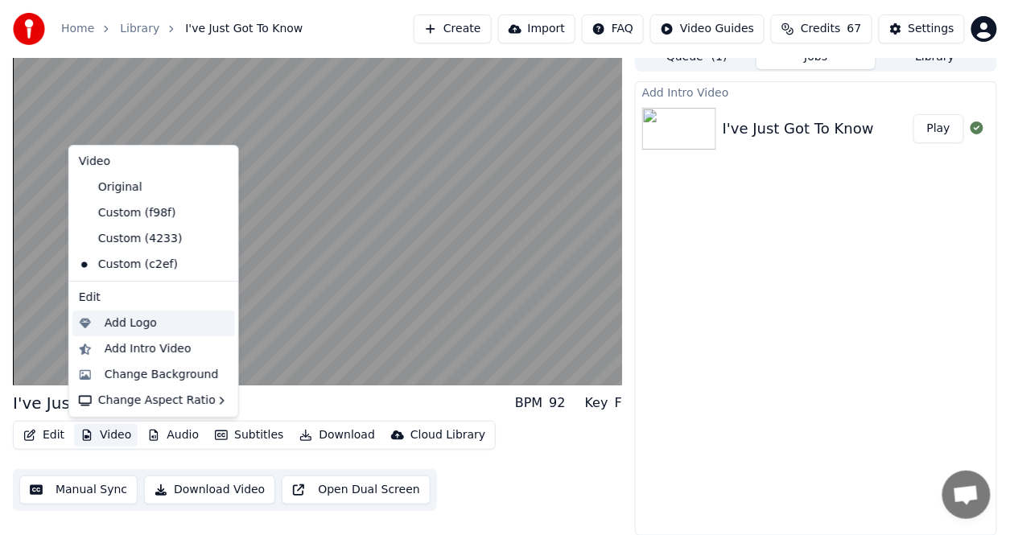
click at [126, 327] on div "Add Logo" at bounding box center [131, 324] width 52 height 16
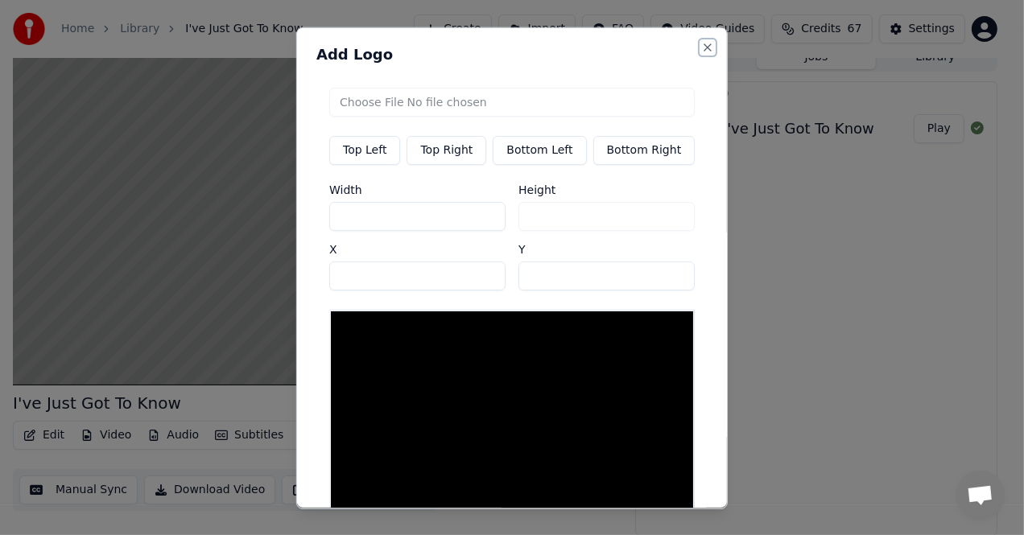
click at [701, 47] on button "Close" at bounding box center [707, 46] width 13 height 13
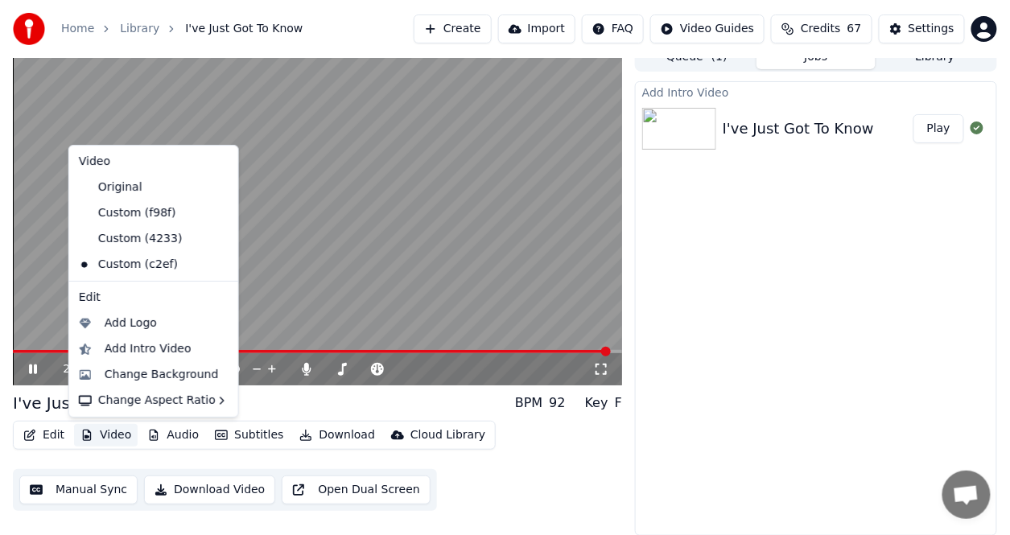
click at [97, 432] on button "Video" at bounding box center [106, 435] width 64 height 23
click at [187, 374] on div "Change Background" at bounding box center [162, 375] width 114 height 16
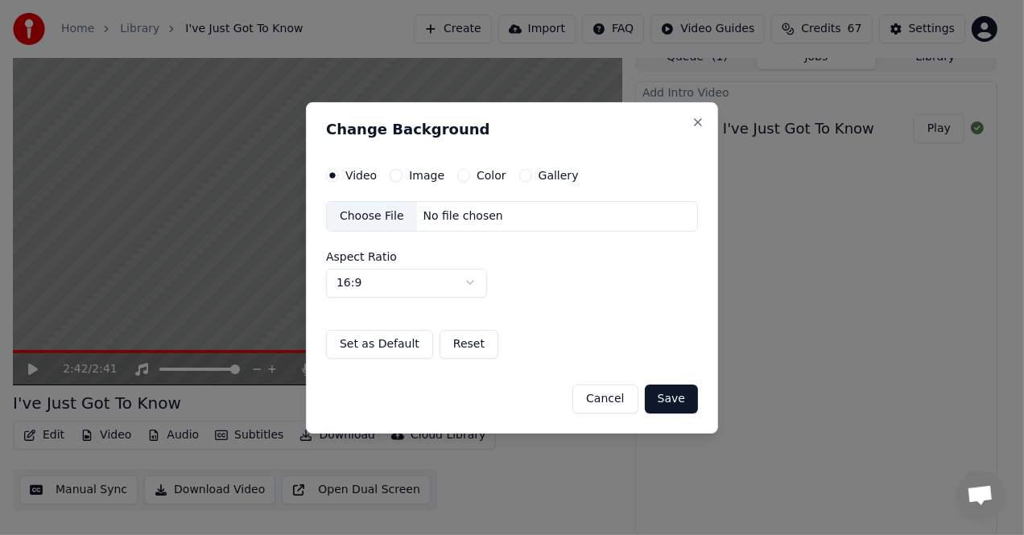
click at [560, 171] on label "Gallery" at bounding box center [559, 175] width 40 height 11
click at [532, 171] on button "Gallery" at bounding box center [525, 175] width 13 height 13
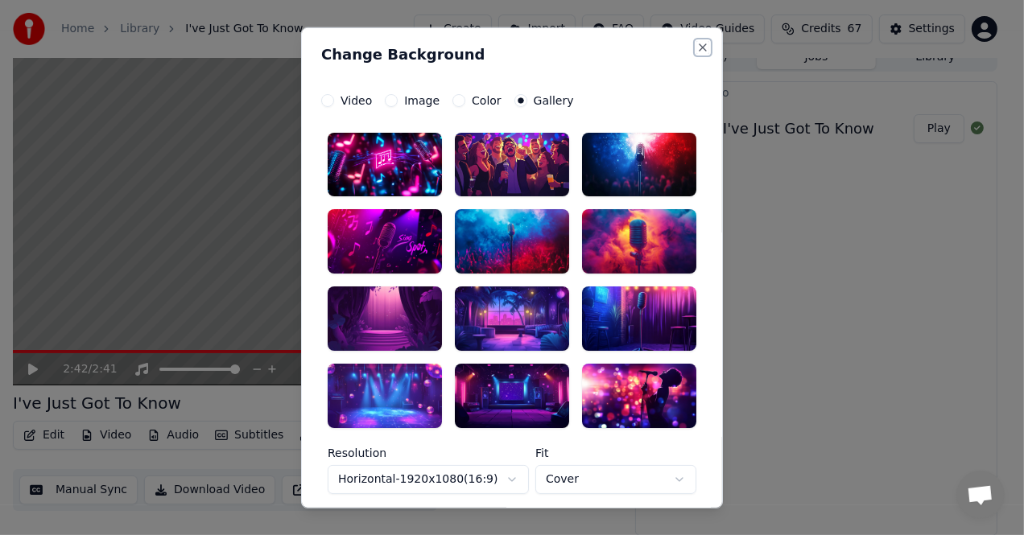
click at [698, 44] on button "Close" at bounding box center [702, 46] width 13 height 13
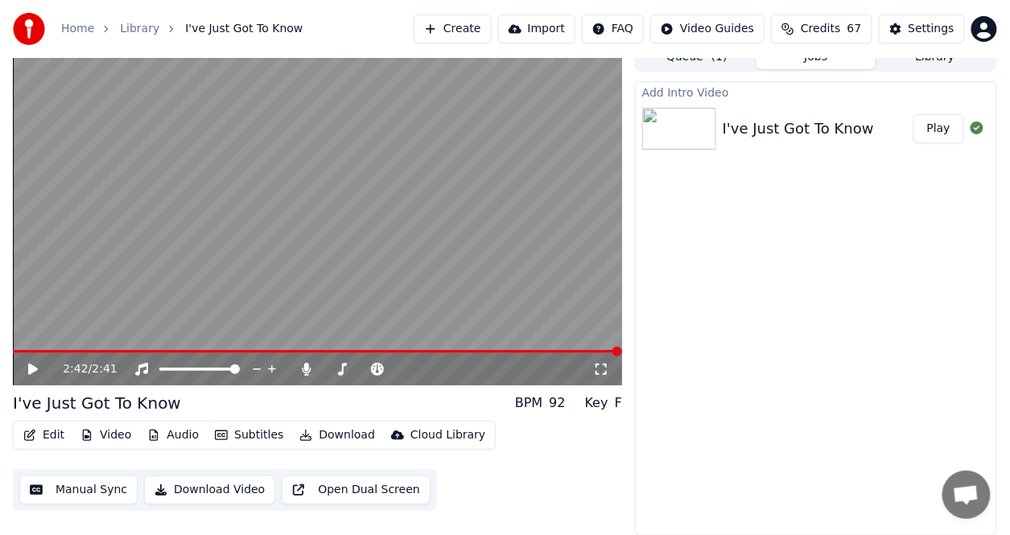
click at [33, 370] on icon at bounding box center [33, 369] width 10 height 11
click at [306, 371] on icon at bounding box center [307, 369] width 16 height 13
click at [349, 433] on button "Download" at bounding box center [337, 435] width 89 height 23
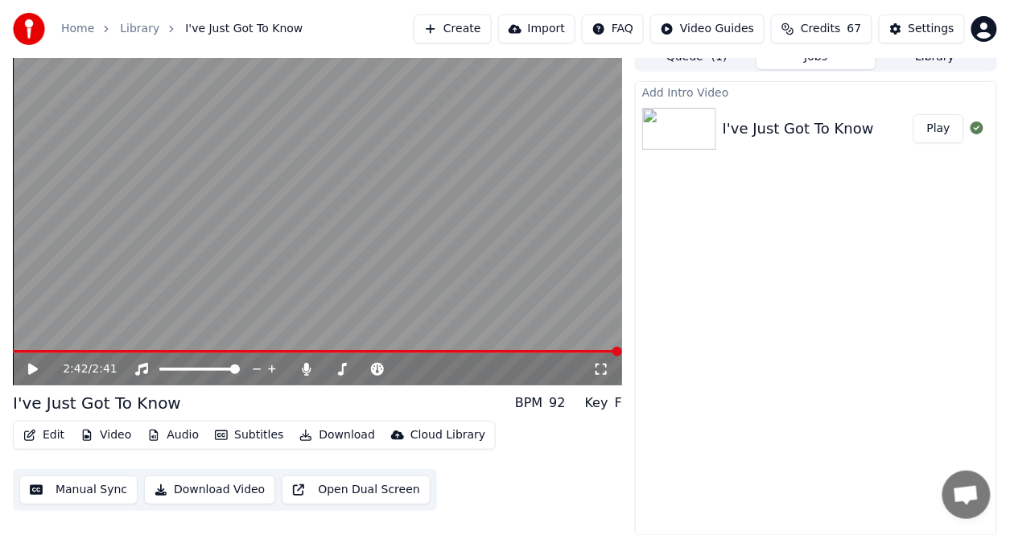
click at [349, 432] on button "Download" at bounding box center [337, 435] width 89 height 23
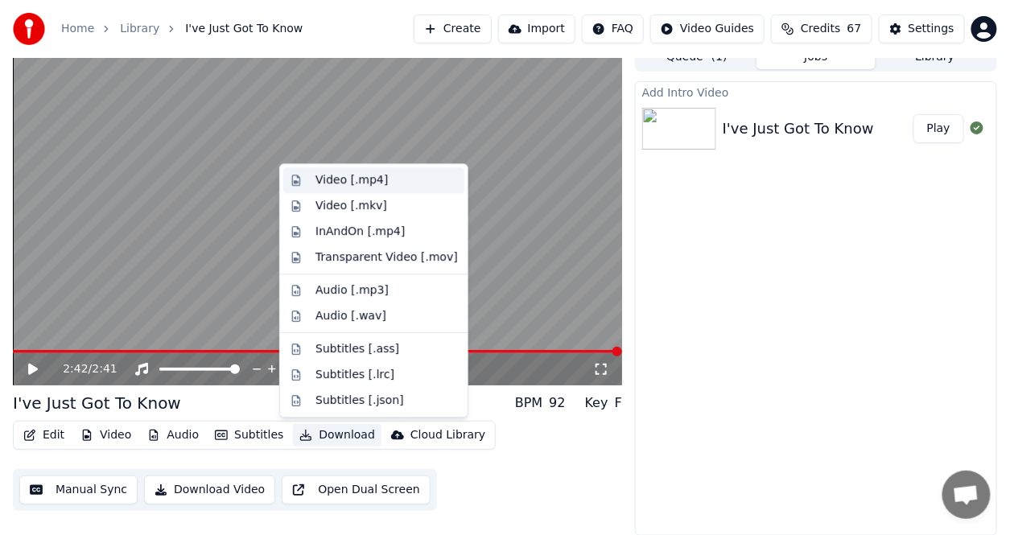
click at [370, 175] on div "Video [.mp4]" at bounding box center [352, 180] width 72 height 16
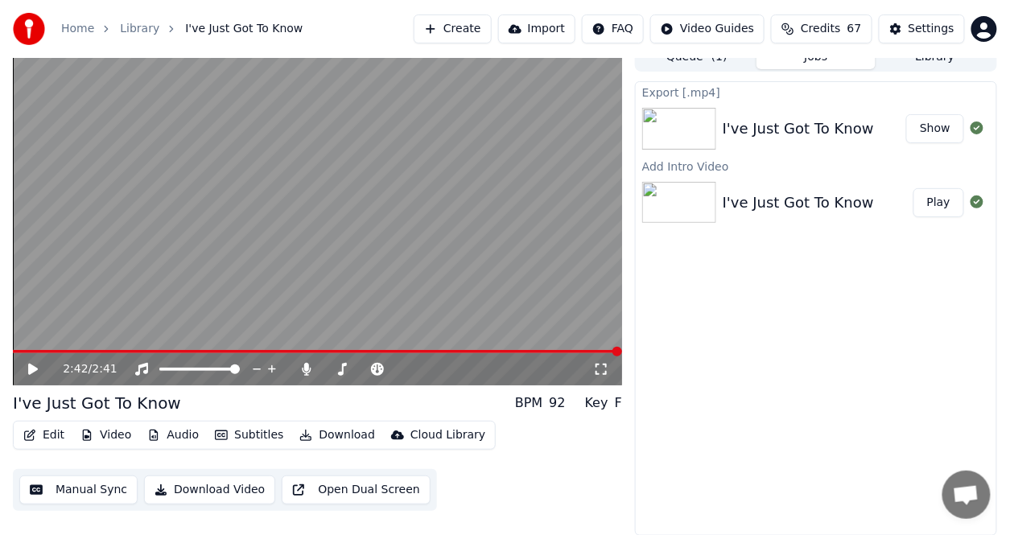
click at [952, 130] on button "Show" at bounding box center [936, 128] width 58 height 29
click at [304, 368] on icon at bounding box center [307, 369] width 16 height 13
click at [160, 347] on span at bounding box center [163, 352] width 10 height 10
click at [13, 353] on span at bounding box center [18, 352] width 10 height 10
click at [32, 370] on icon at bounding box center [33, 369] width 10 height 11
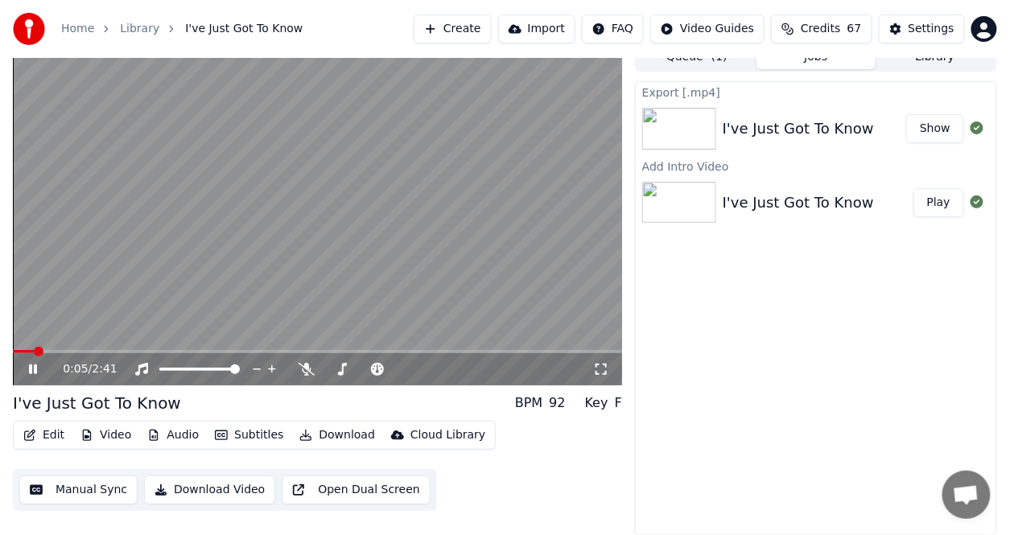
click at [347, 436] on button "Download" at bounding box center [337, 435] width 89 height 23
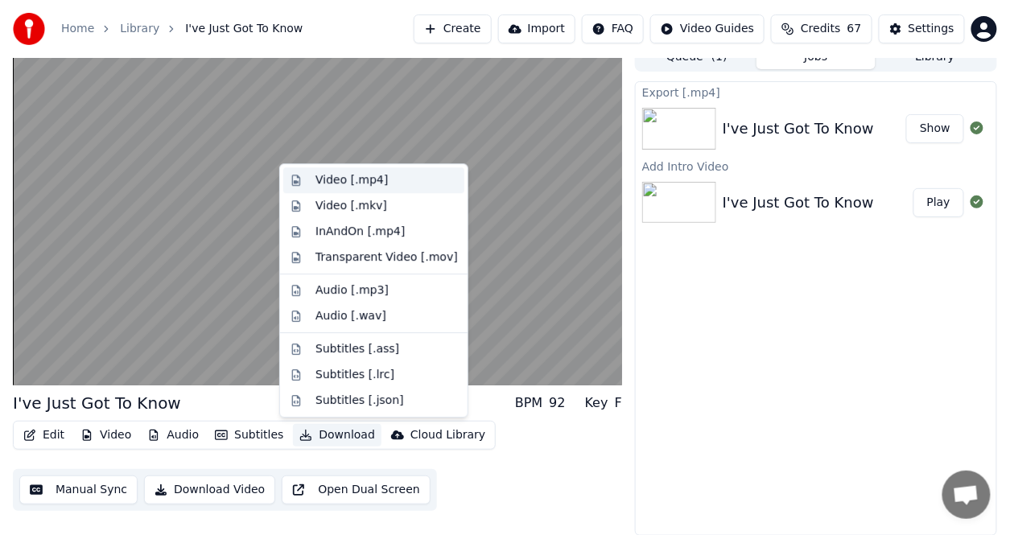
click at [361, 180] on div "Video [.mp4]" at bounding box center [352, 180] width 72 height 16
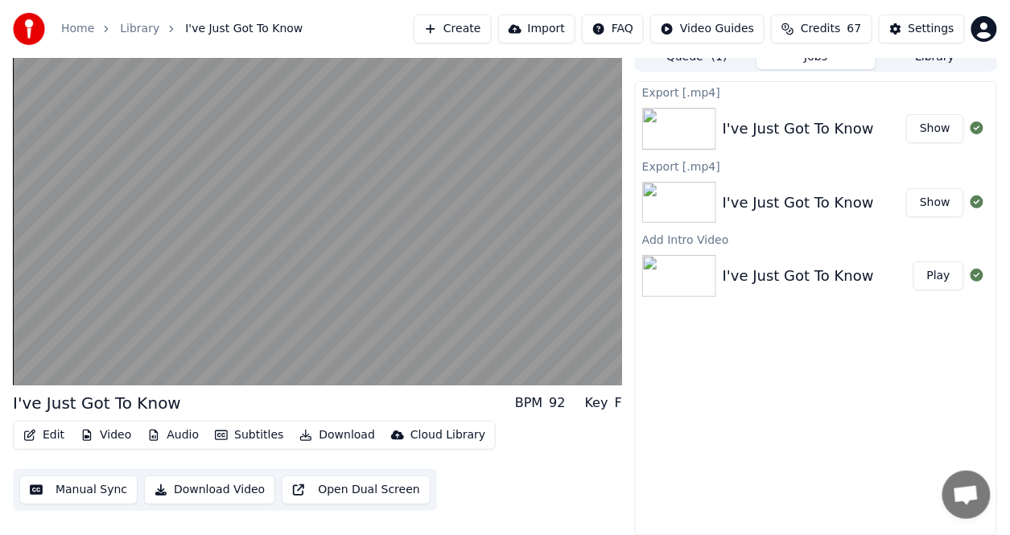
click at [929, 124] on button "Show" at bounding box center [936, 128] width 58 height 29
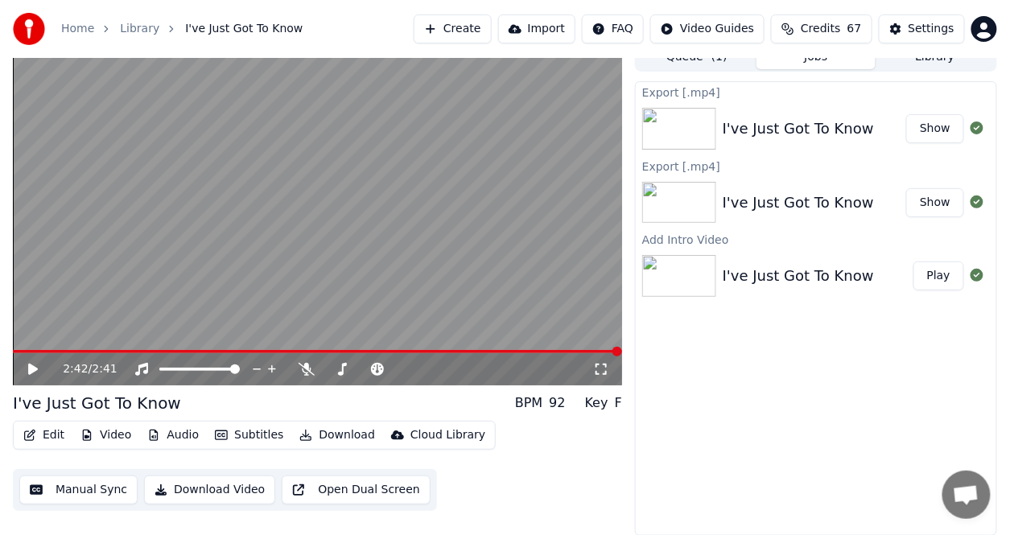
click at [940, 192] on button "Show" at bounding box center [936, 202] width 58 height 29
click at [937, 202] on button "Show" at bounding box center [936, 202] width 58 height 29
click at [936, 199] on button "Show" at bounding box center [936, 202] width 58 height 29
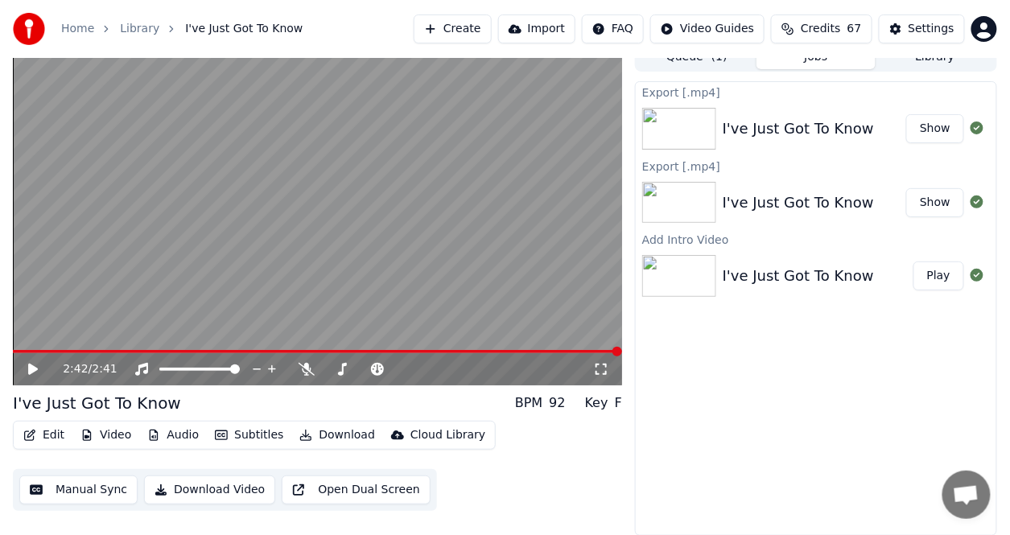
click at [936, 199] on button "Show" at bounding box center [936, 202] width 58 height 29
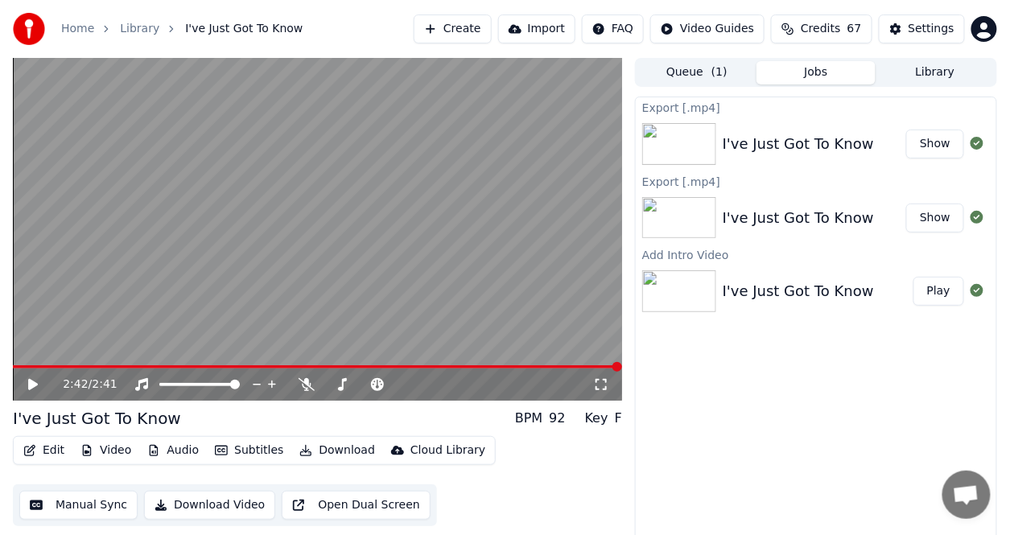
click at [32, 382] on icon at bounding box center [33, 384] width 10 height 11
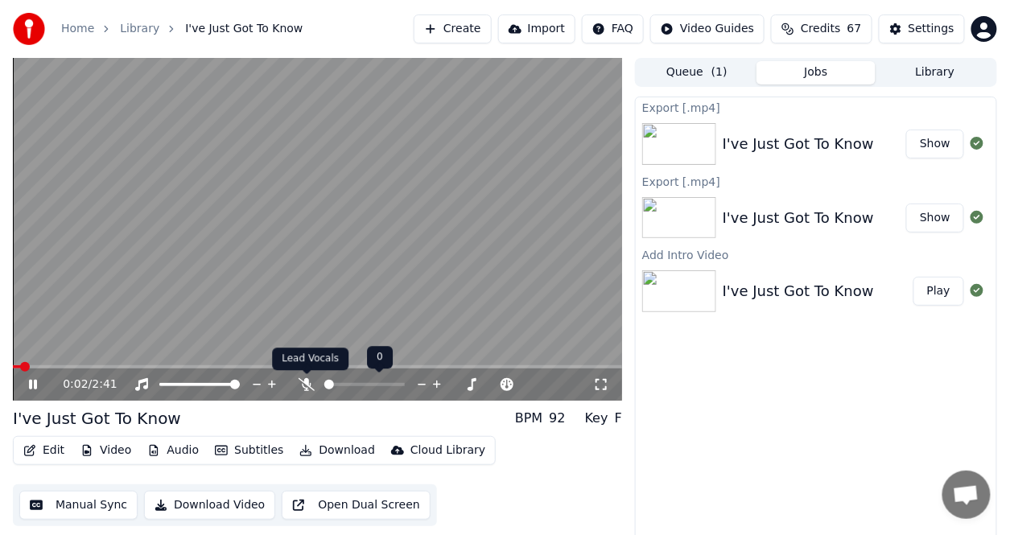
click at [307, 382] on icon at bounding box center [307, 384] width 16 height 13
click at [13, 368] on span at bounding box center [18, 367] width 10 height 10
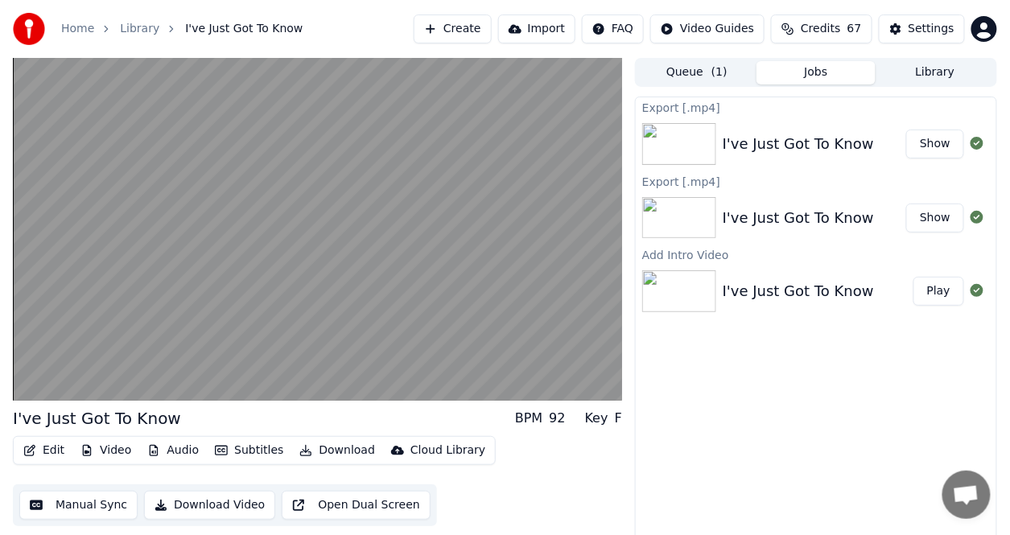
click at [324, 450] on button "Download" at bounding box center [337, 451] width 89 height 23
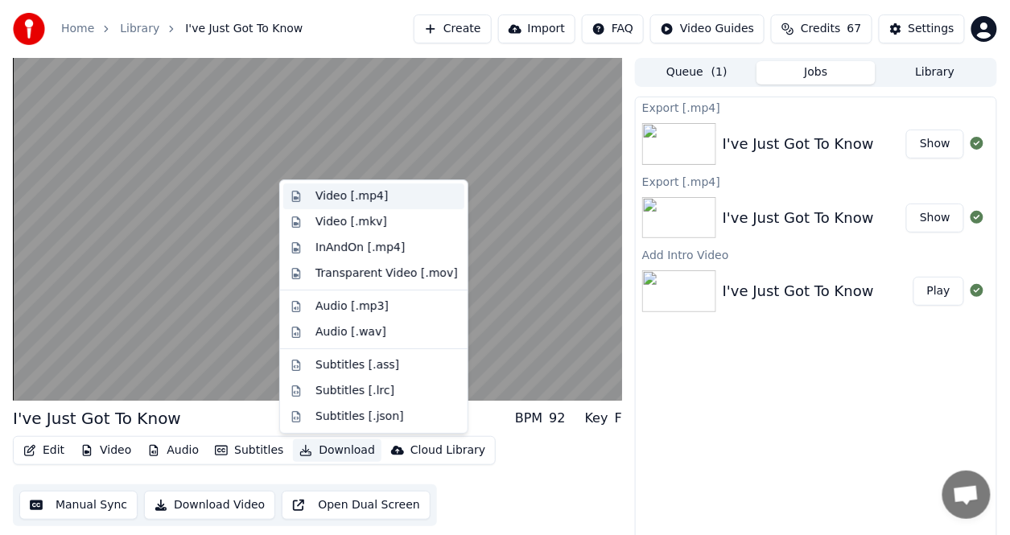
click at [365, 195] on div "Video [.mp4]" at bounding box center [352, 196] width 72 height 16
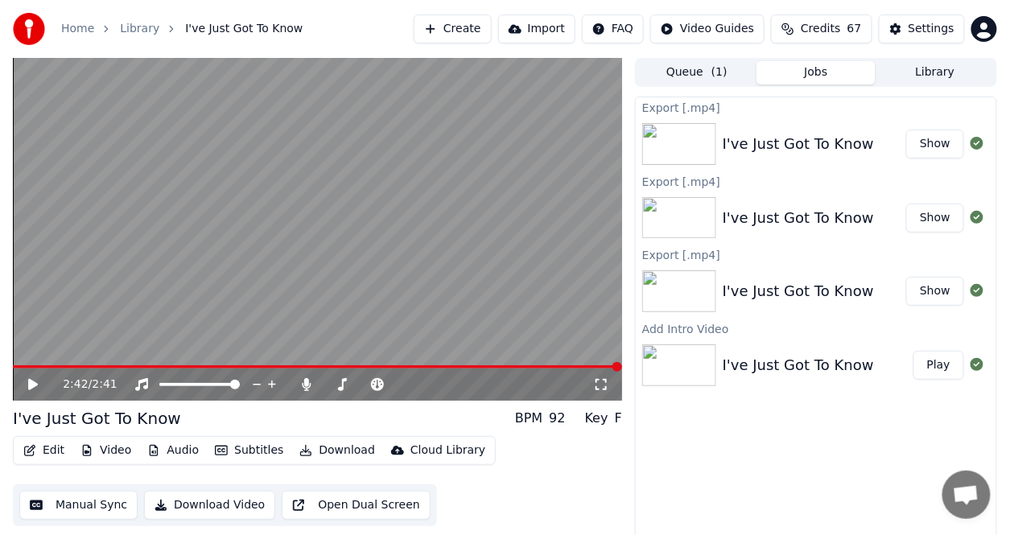
click at [944, 142] on button "Show" at bounding box center [936, 144] width 58 height 29
